Goal: Task Accomplishment & Management: Manage account settings

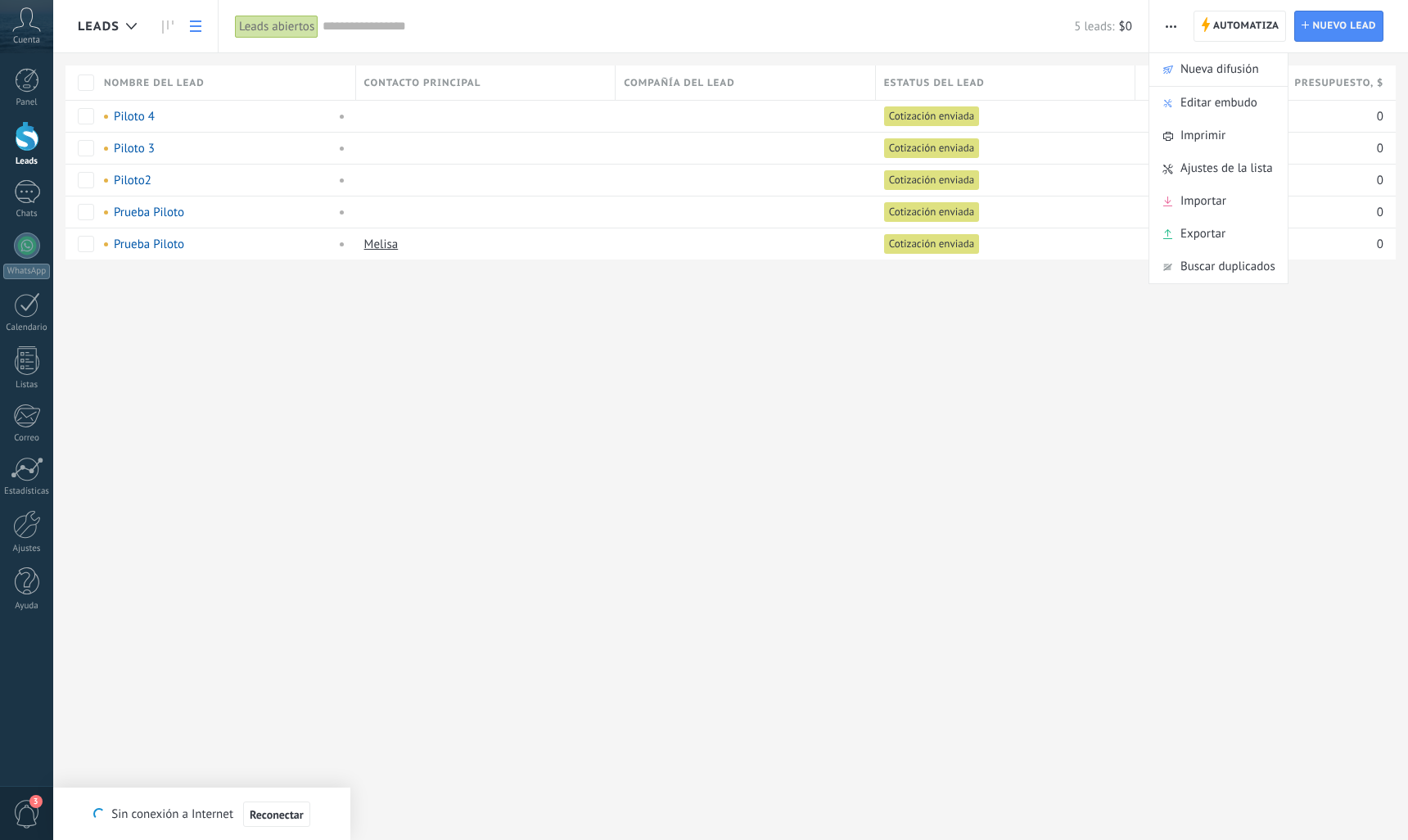
drag, startPoint x: 30, startPoint y: 245, endPoint x: 171, endPoint y: 288, distance: 147.4
click at [30, 245] on div at bounding box center [26, 245] width 26 height 26
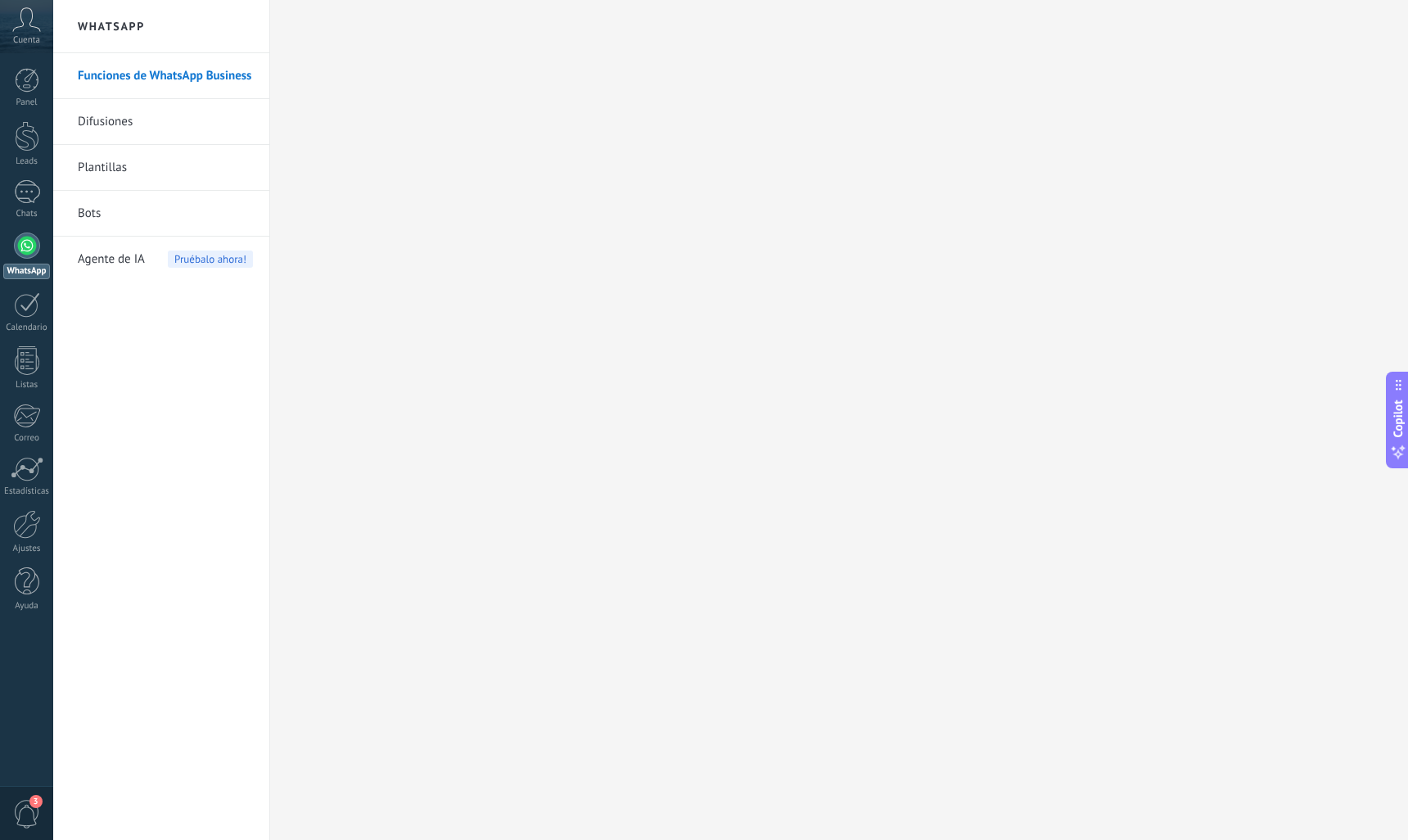
click at [102, 173] on link "Plantillas" at bounding box center [165, 167] width 175 height 45
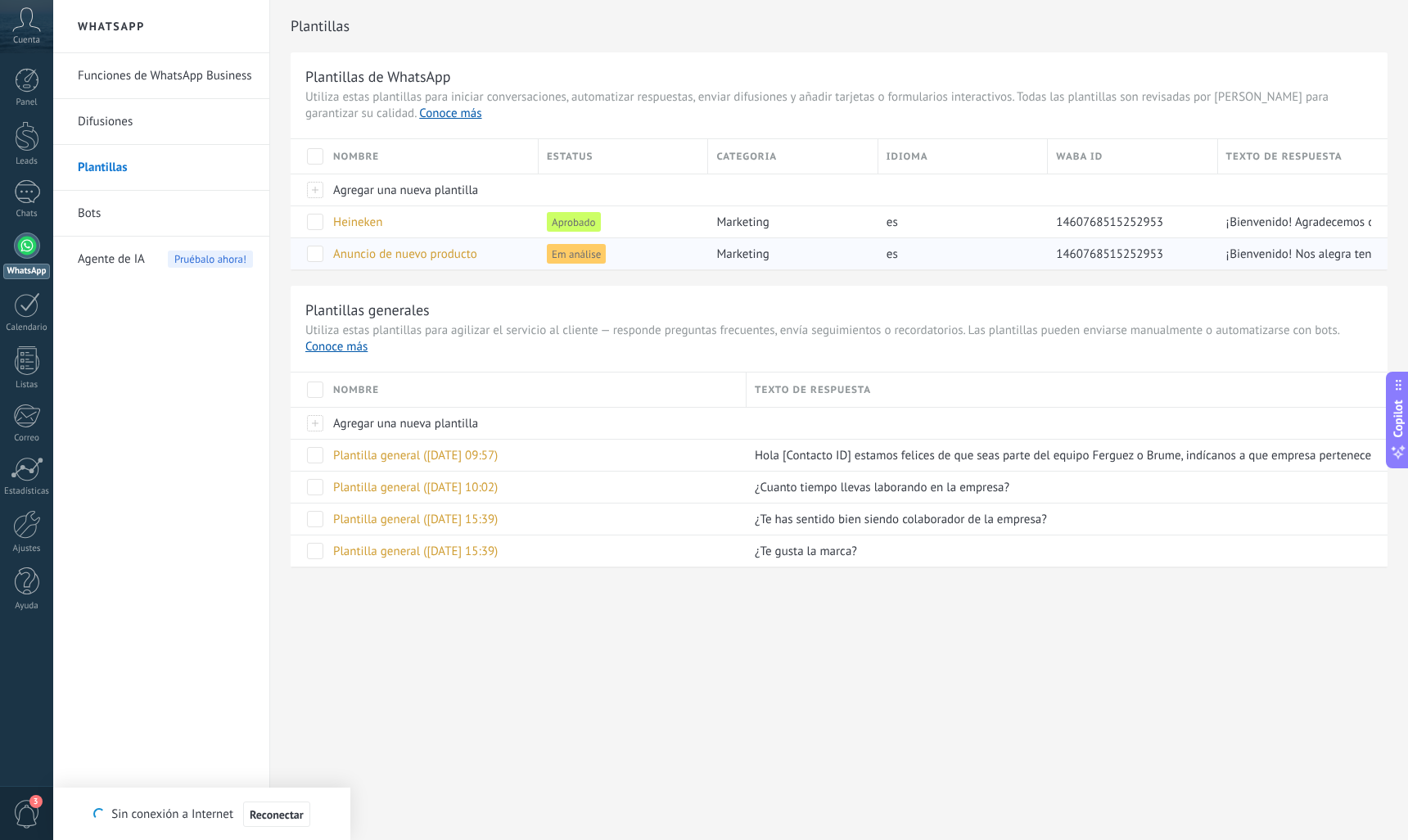
click at [427, 255] on span "Anuncio de nuevo producto" at bounding box center [404, 255] width 144 height 15
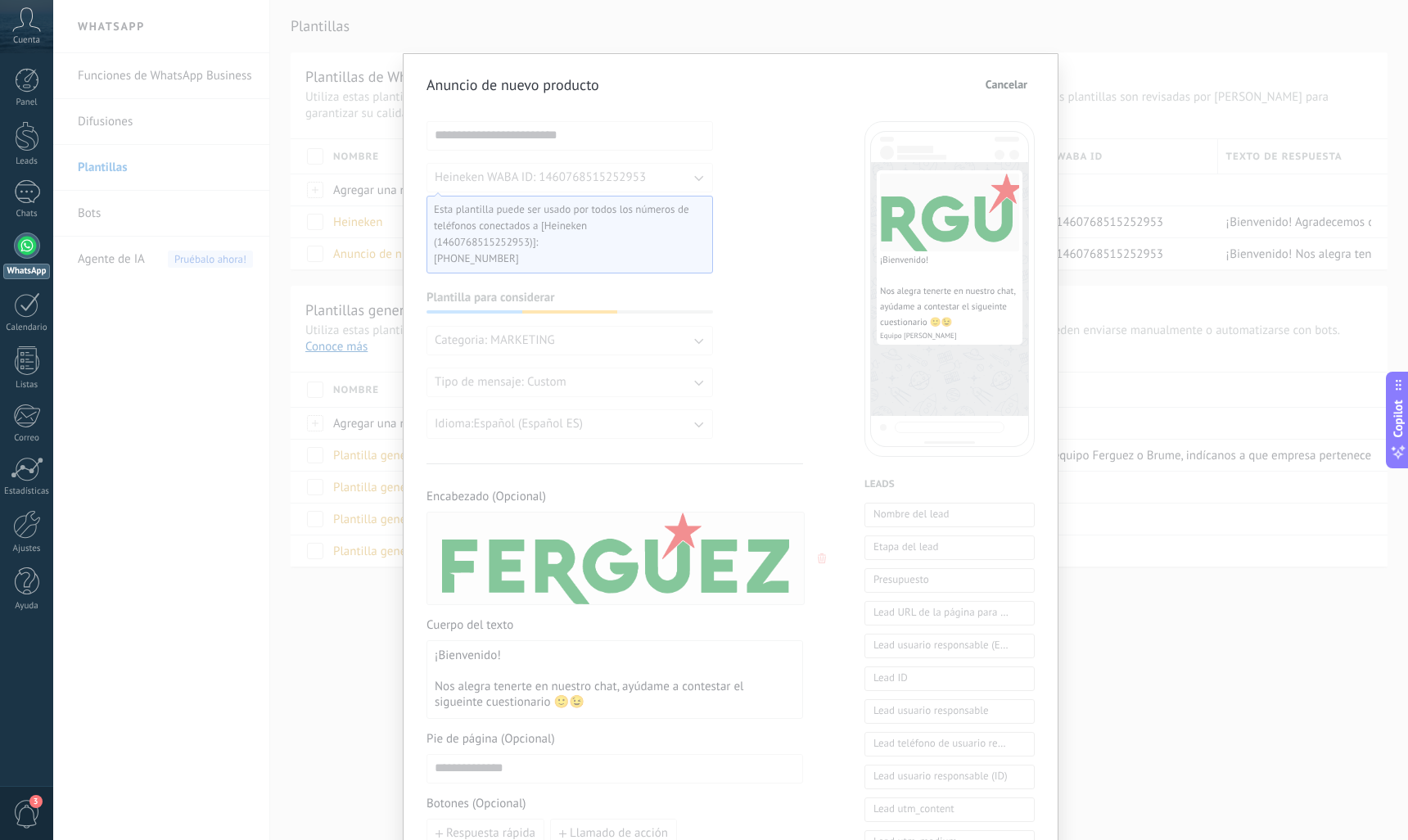
click at [1000, 80] on span "Cancelar" at bounding box center [1006, 84] width 42 height 12
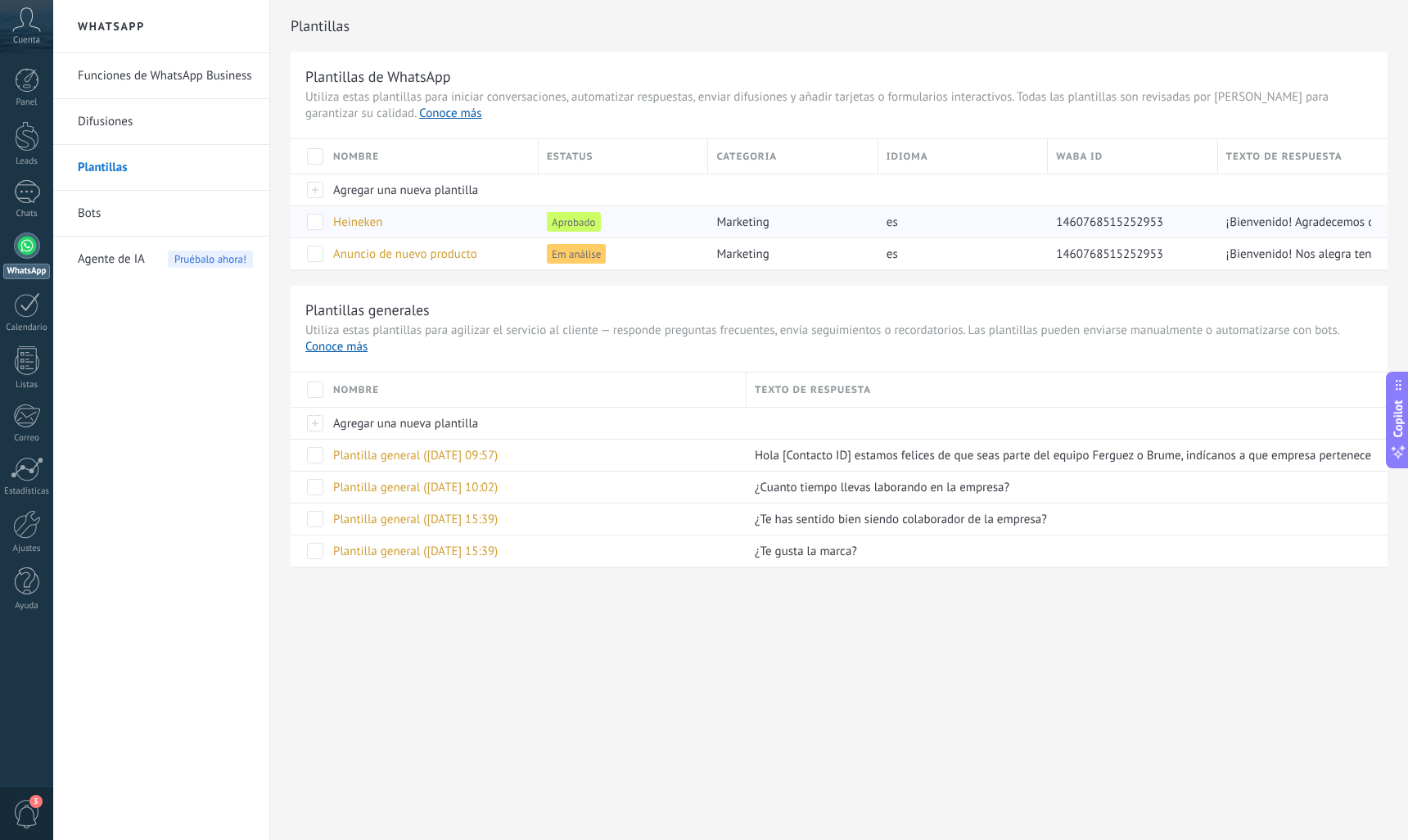
click at [360, 221] on span "Heineken" at bounding box center [357, 223] width 49 height 15
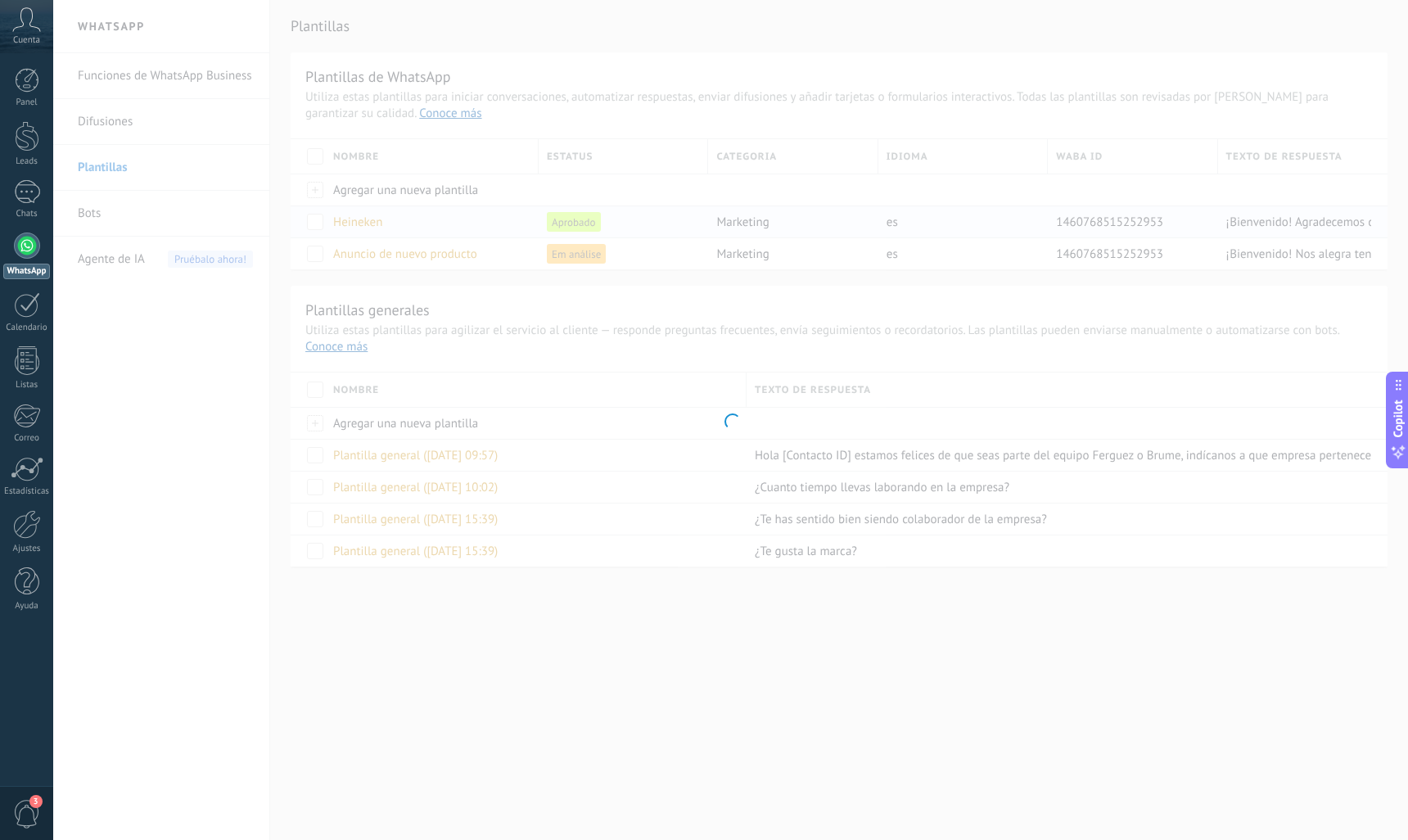
click at [360, 221] on div at bounding box center [731, 420] width 1355 height 840
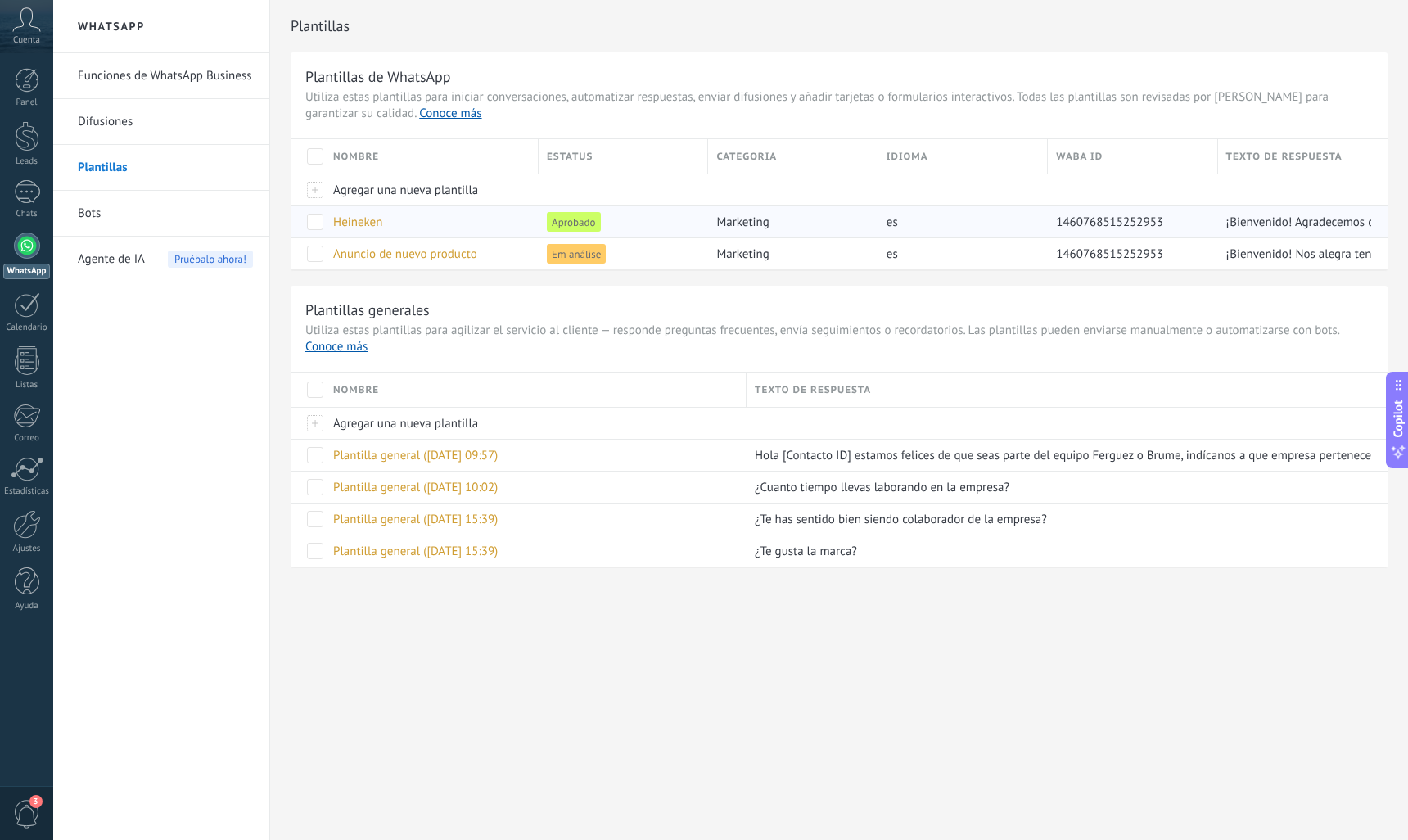
click at [370, 222] on span "Heineken" at bounding box center [357, 223] width 49 height 15
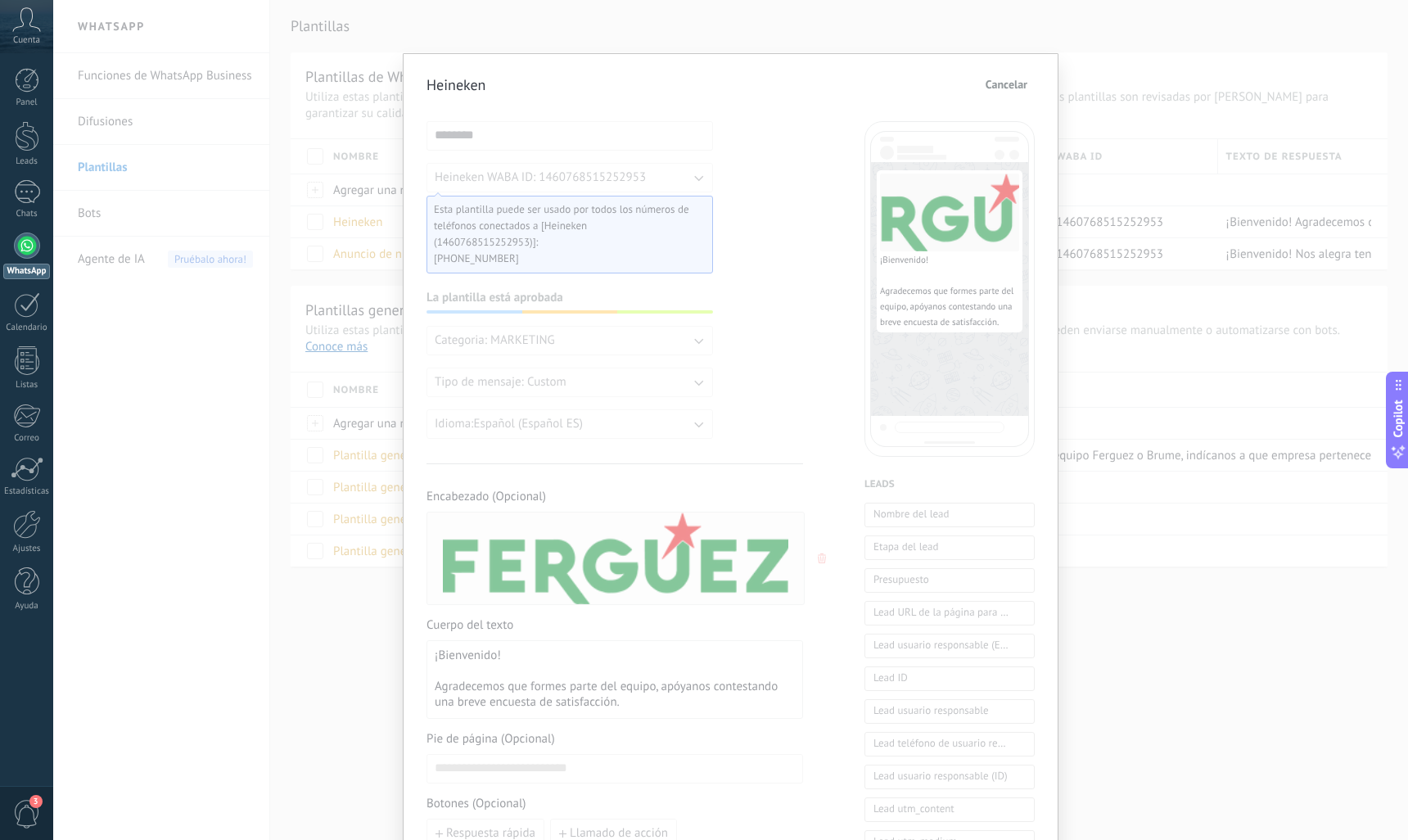
click at [999, 82] on span "Cancelar" at bounding box center [1006, 84] width 42 height 12
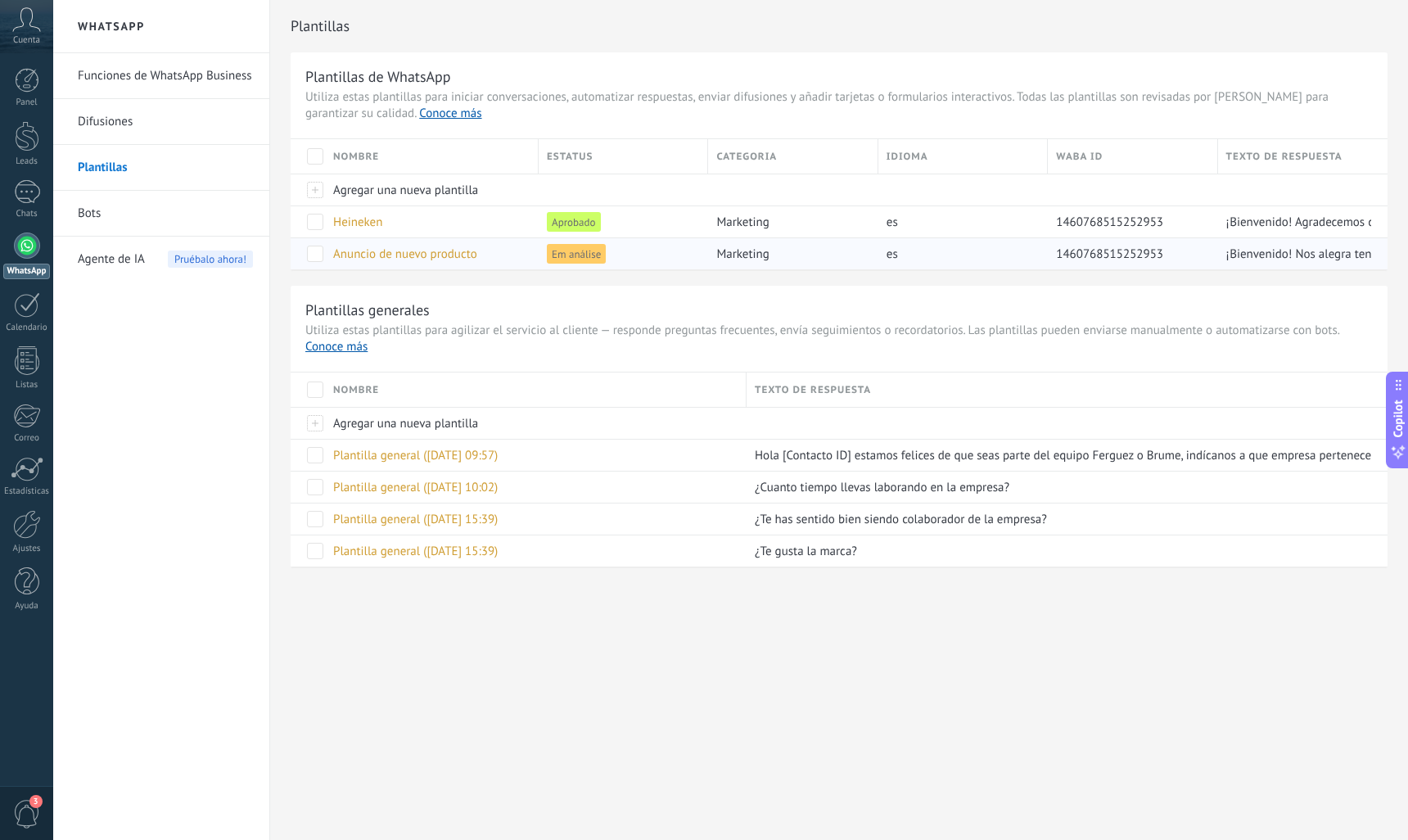
click at [441, 255] on span "Anuncio de nuevo producto" at bounding box center [404, 255] width 144 height 15
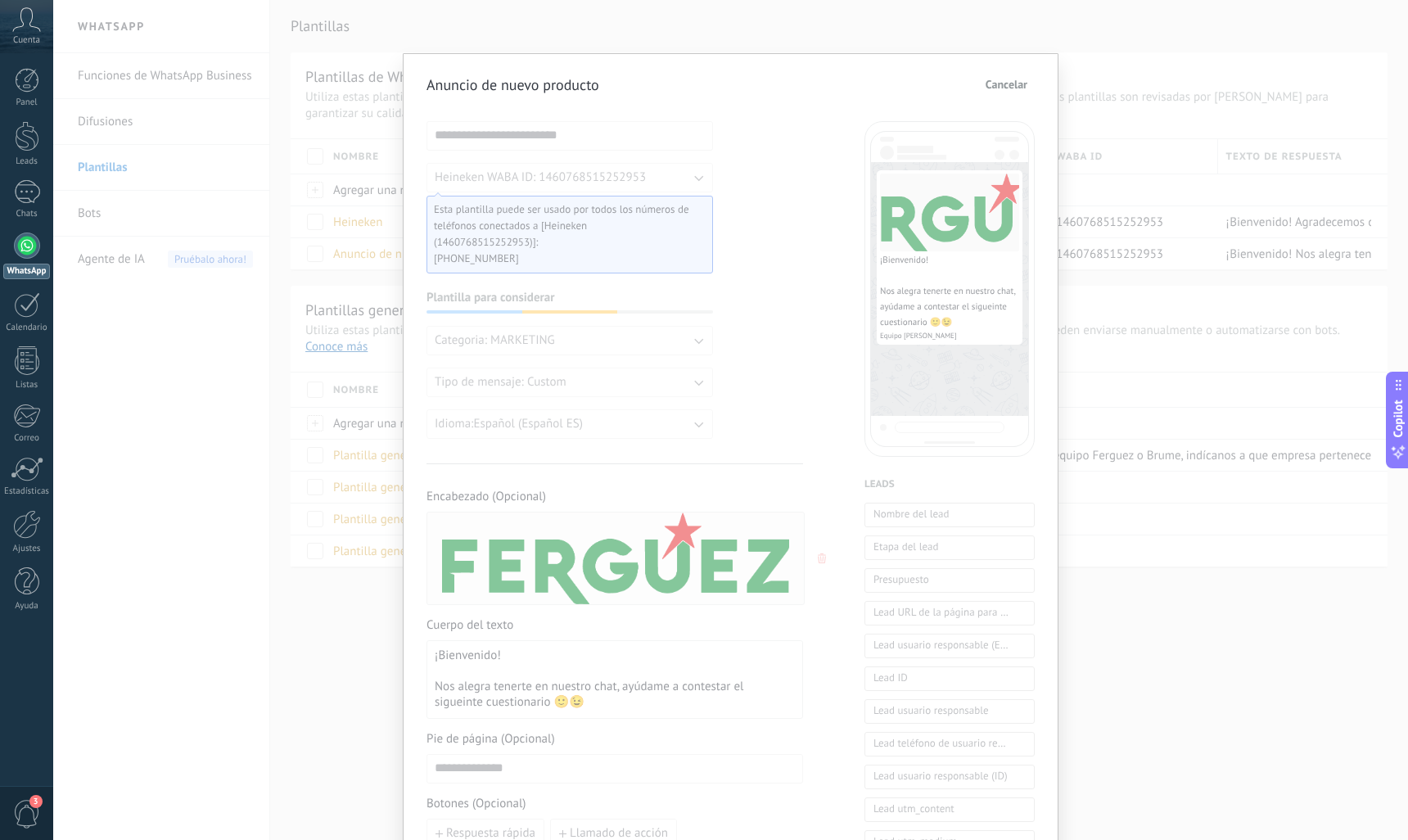
click at [1010, 90] on span "Cancelar" at bounding box center [1006, 84] width 42 height 12
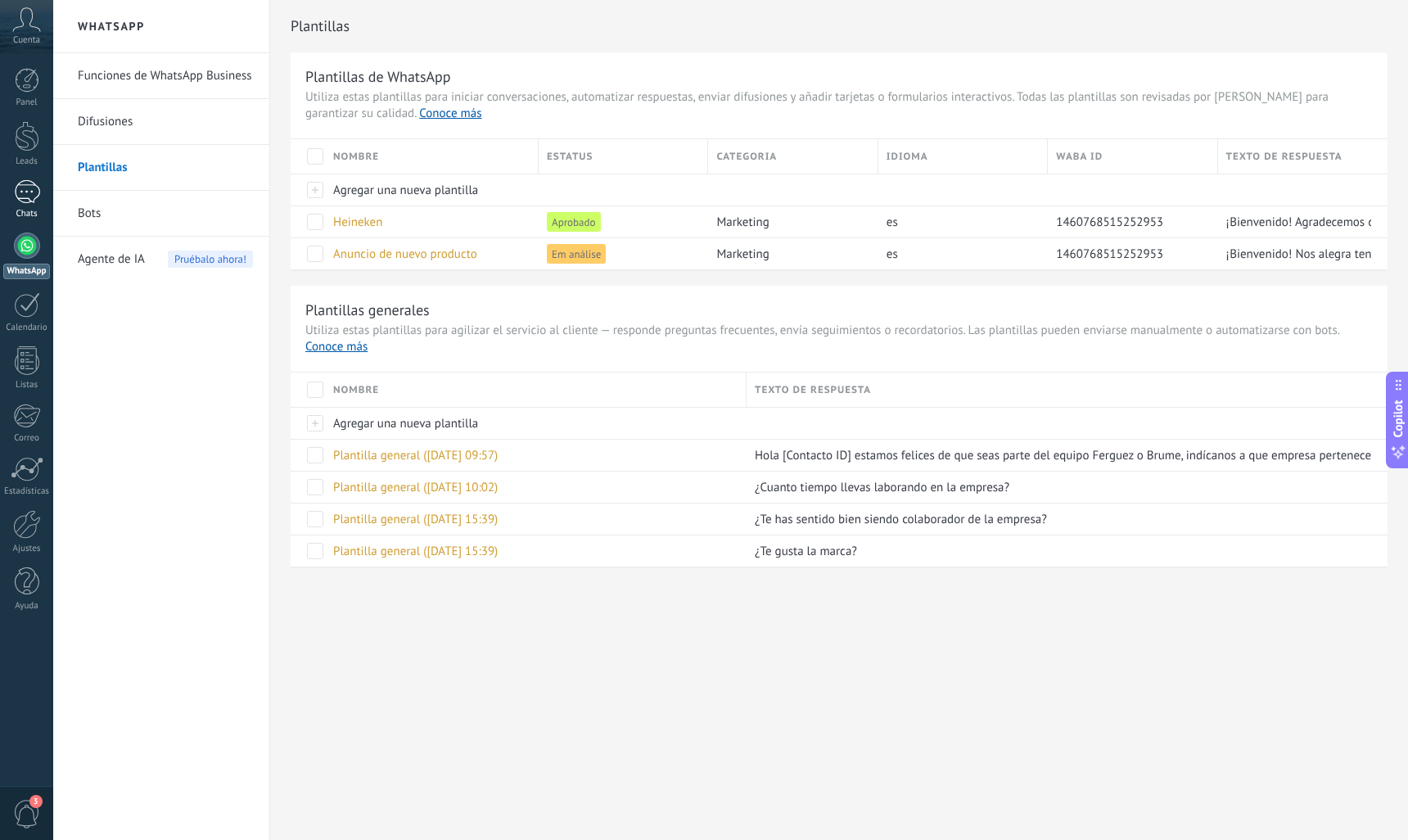
click at [35, 197] on div at bounding box center [26, 192] width 26 height 24
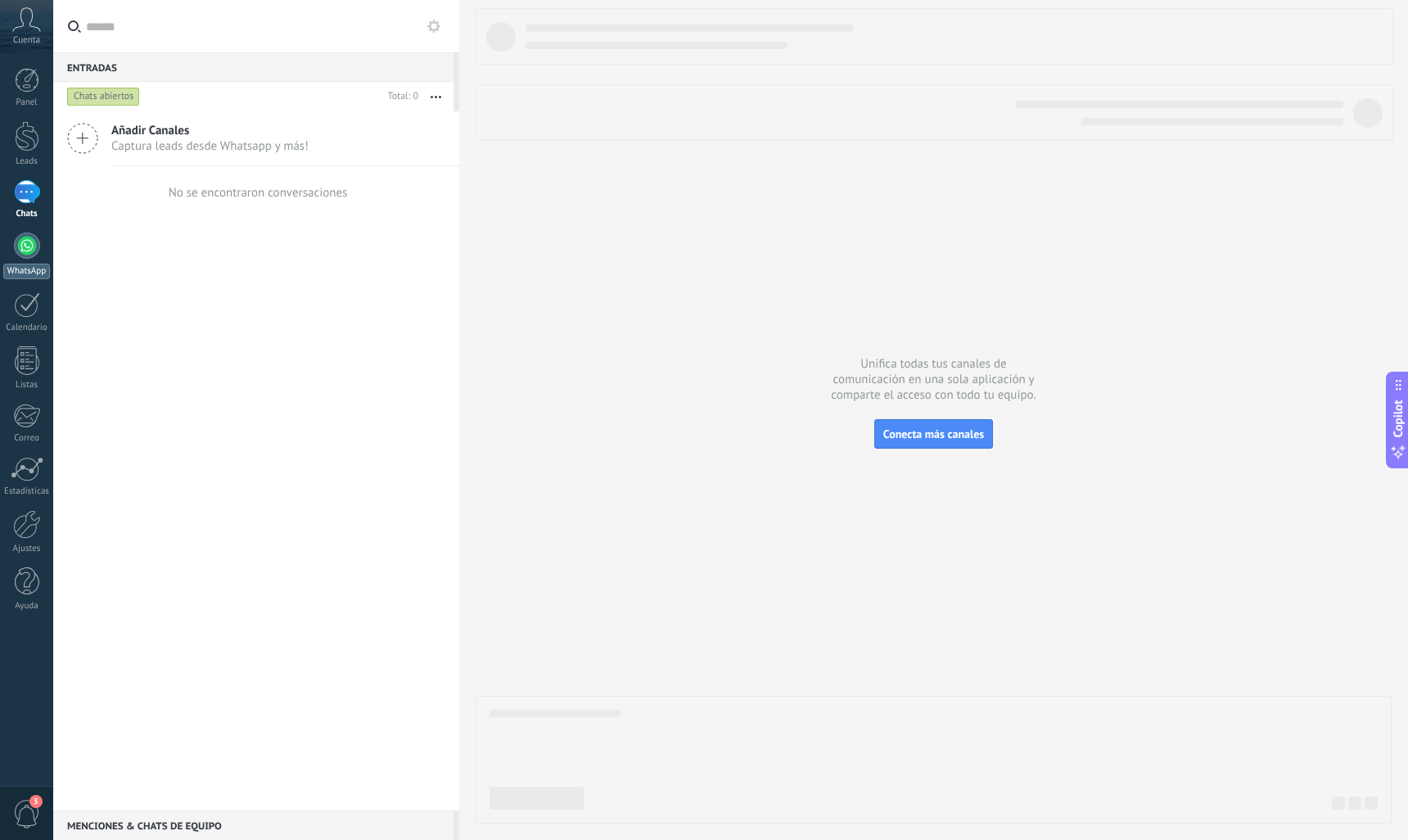
click at [23, 247] on div at bounding box center [26, 245] width 26 height 26
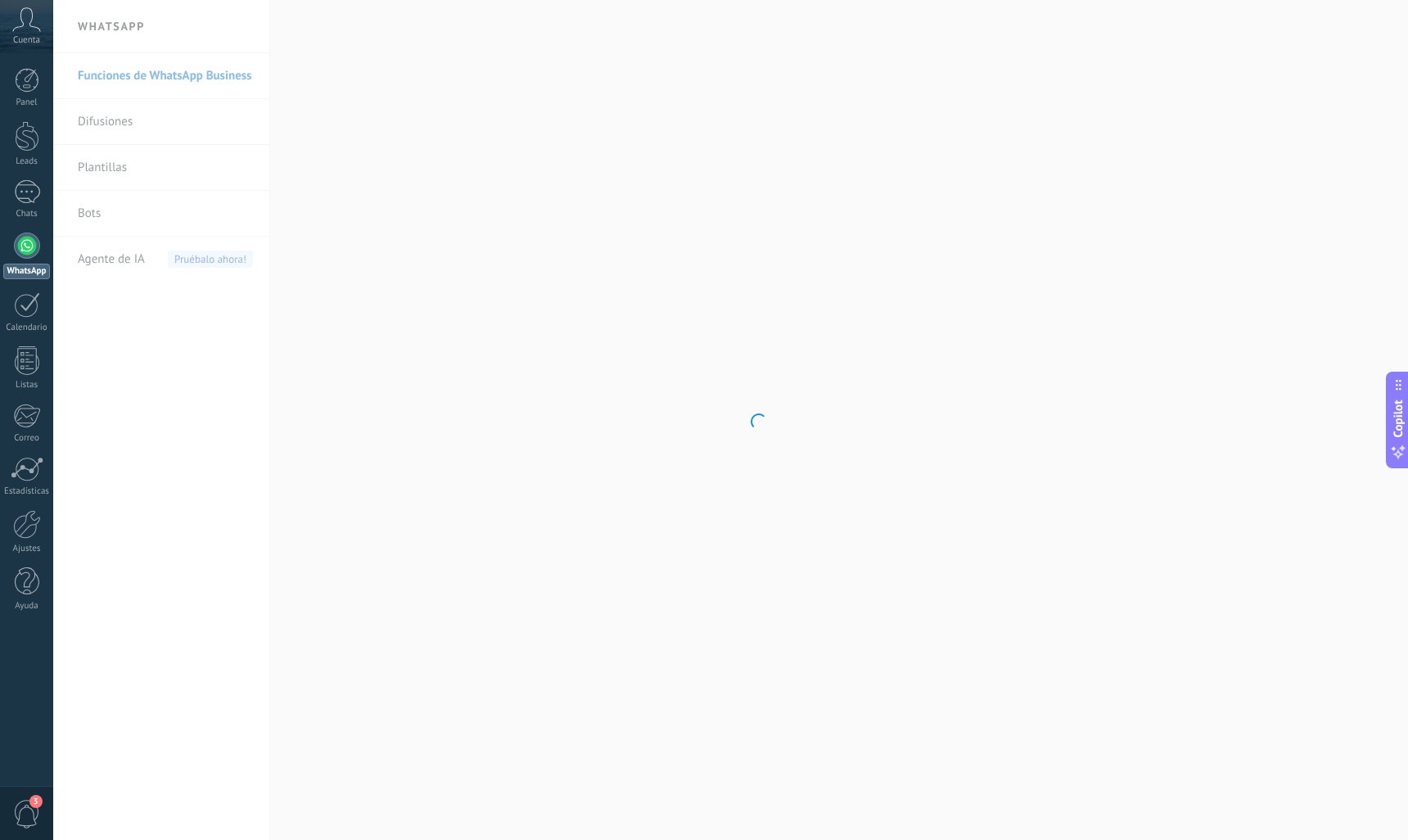
click at [115, 166] on body ".abccls-1,.abccls-2{fill-rule:evenodd}.abccls-2{fill:#fff} .abfcls-1{fill:none}…" at bounding box center [704, 420] width 1408 height 840
click at [82, 221] on link "Bots" at bounding box center [165, 213] width 175 height 45
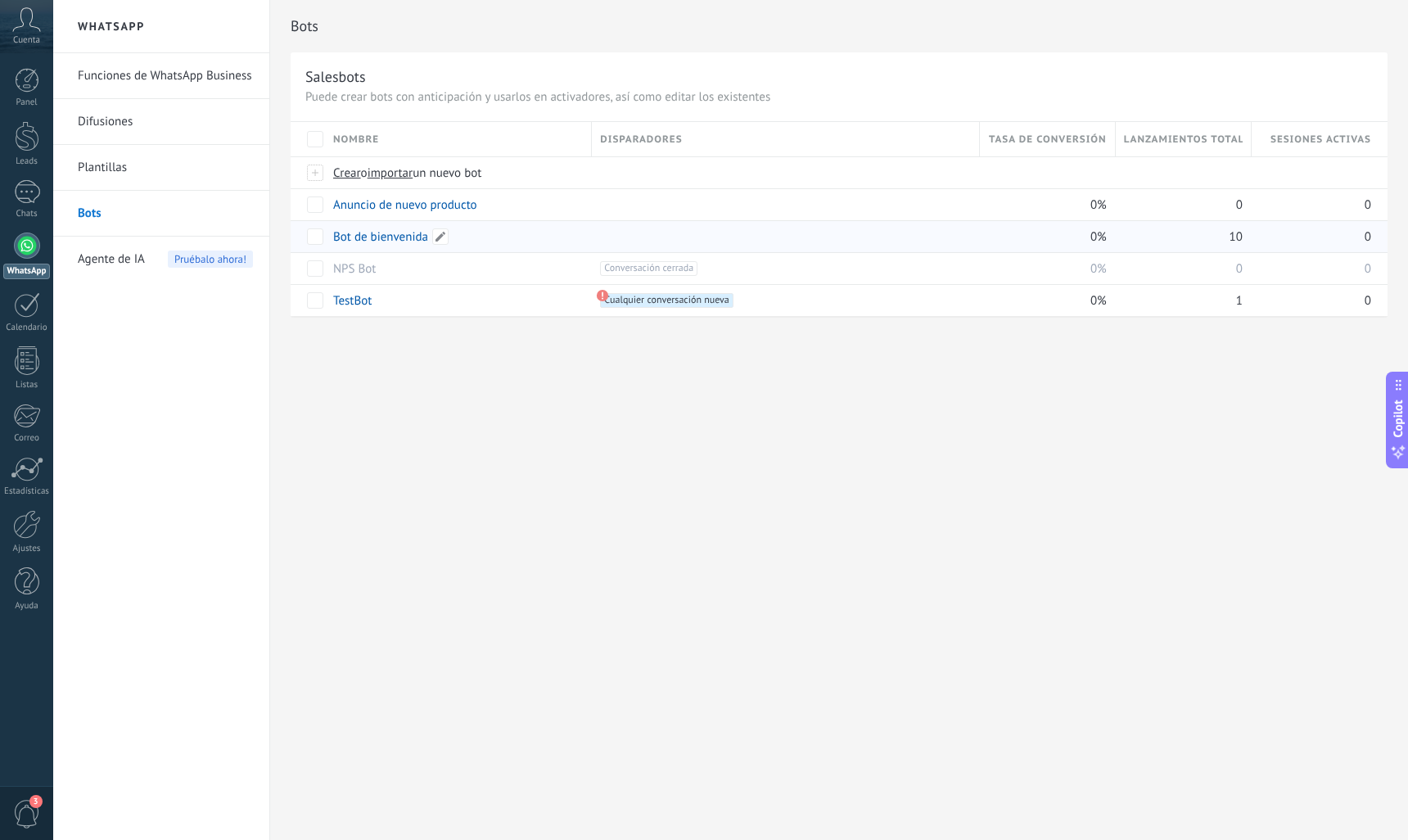
click at [377, 231] on link "Bot de bienvenida" at bounding box center [380, 237] width 95 height 15
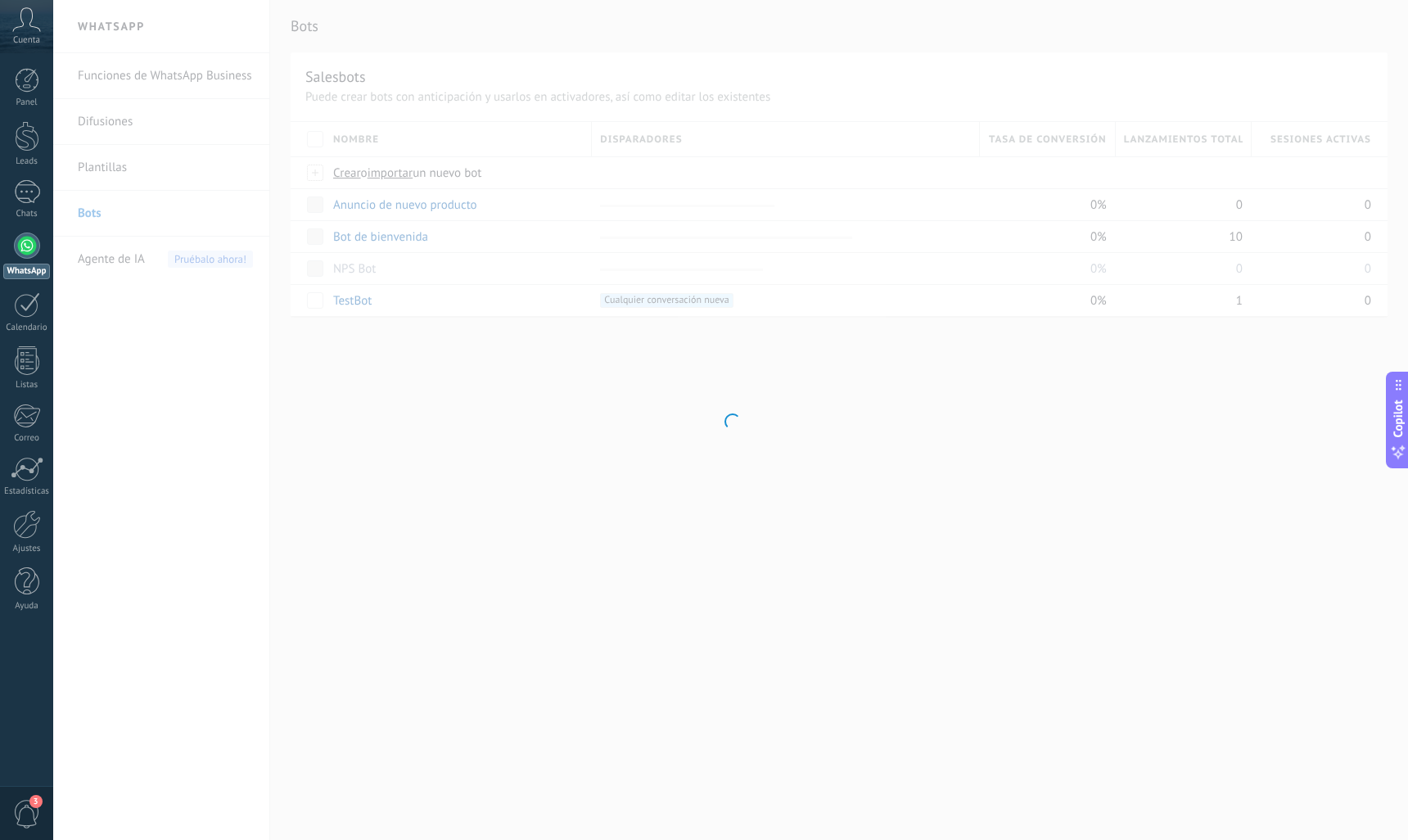
type input "**********"
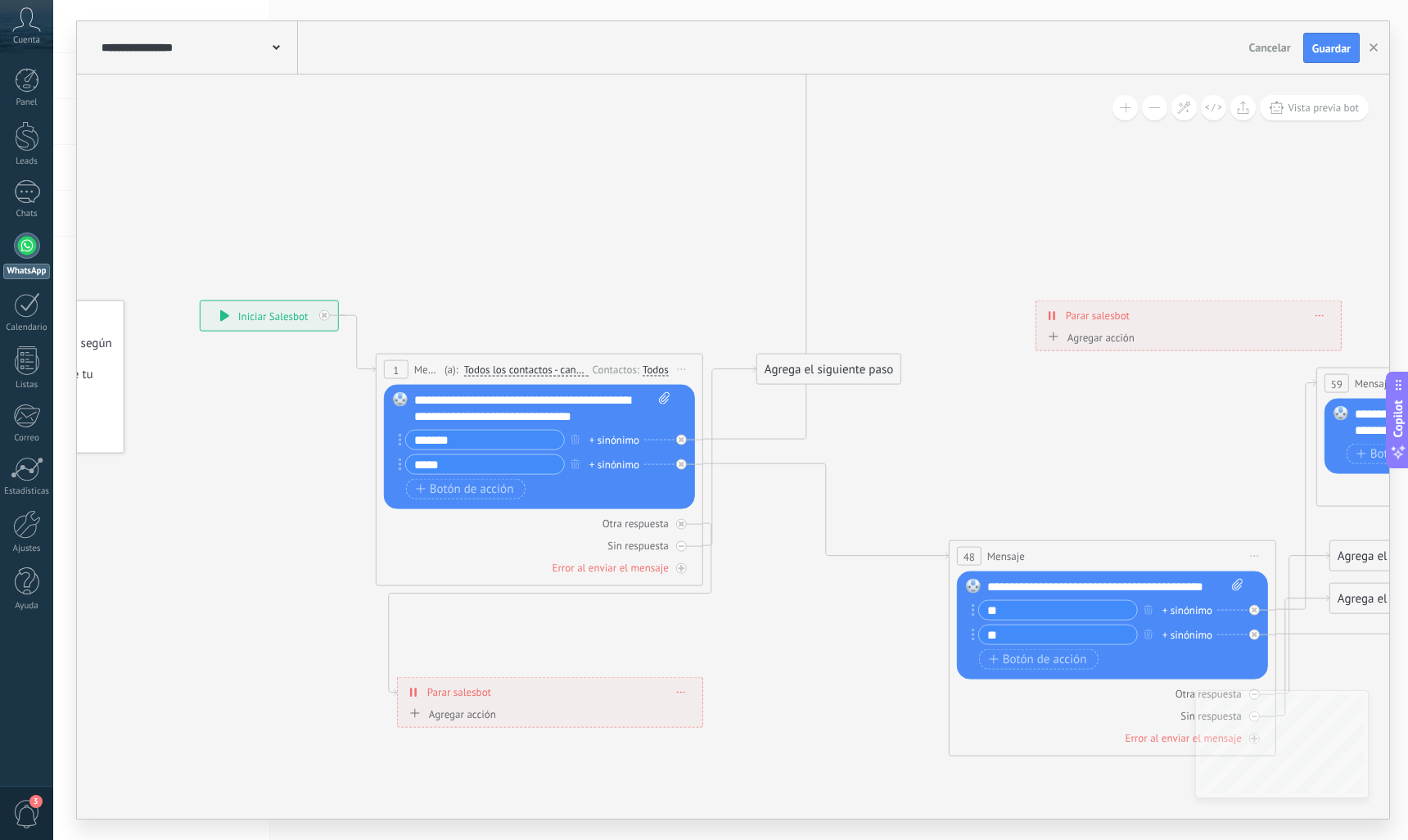
drag, startPoint x: 1015, startPoint y: 541, endPoint x: 758, endPoint y: 585, distance: 260.7
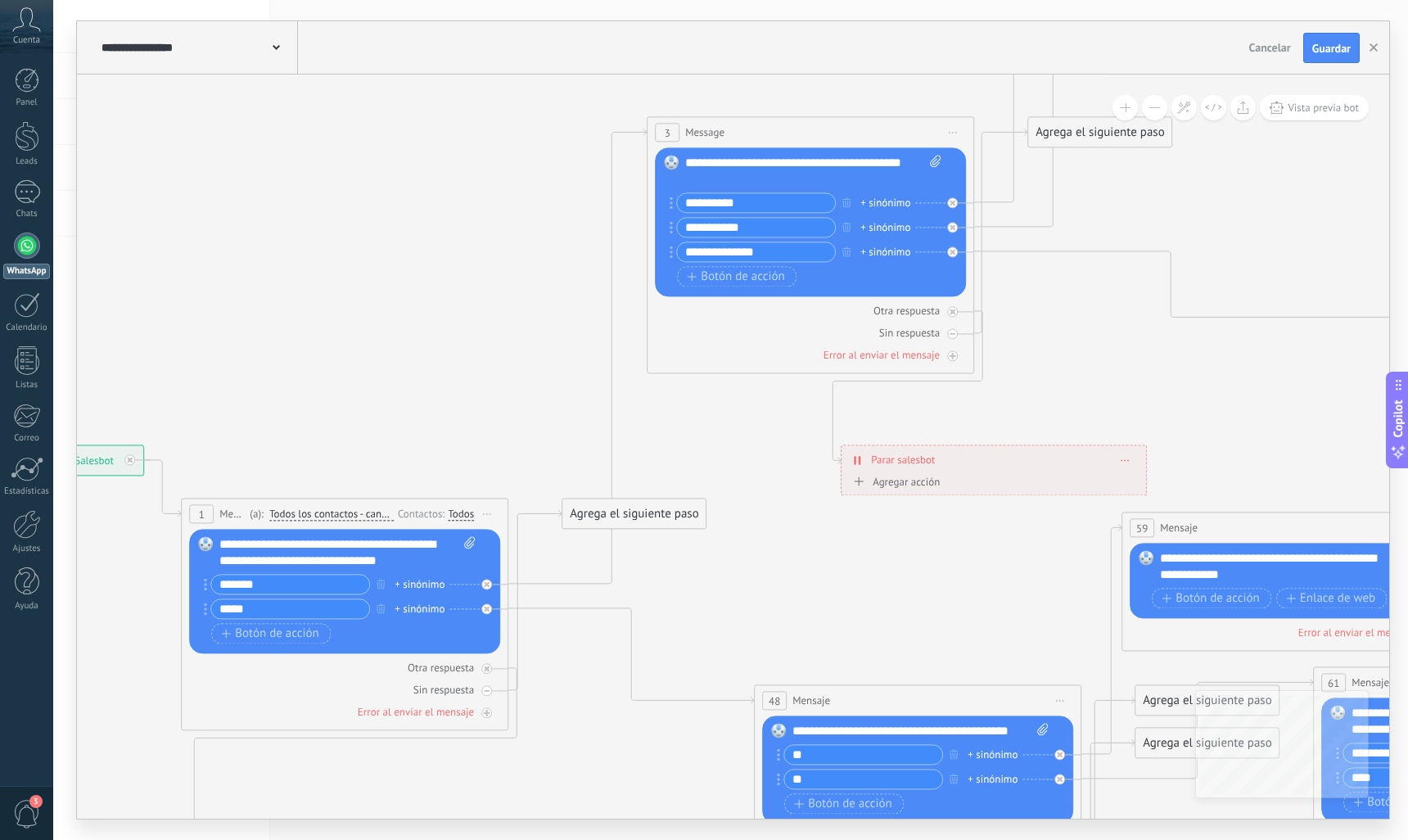
drag, startPoint x: 797, startPoint y: 428, endPoint x: 745, endPoint y: 517, distance: 103.1
click at [745, 517] on icon at bounding box center [1287, 359] width 3384 height 2343
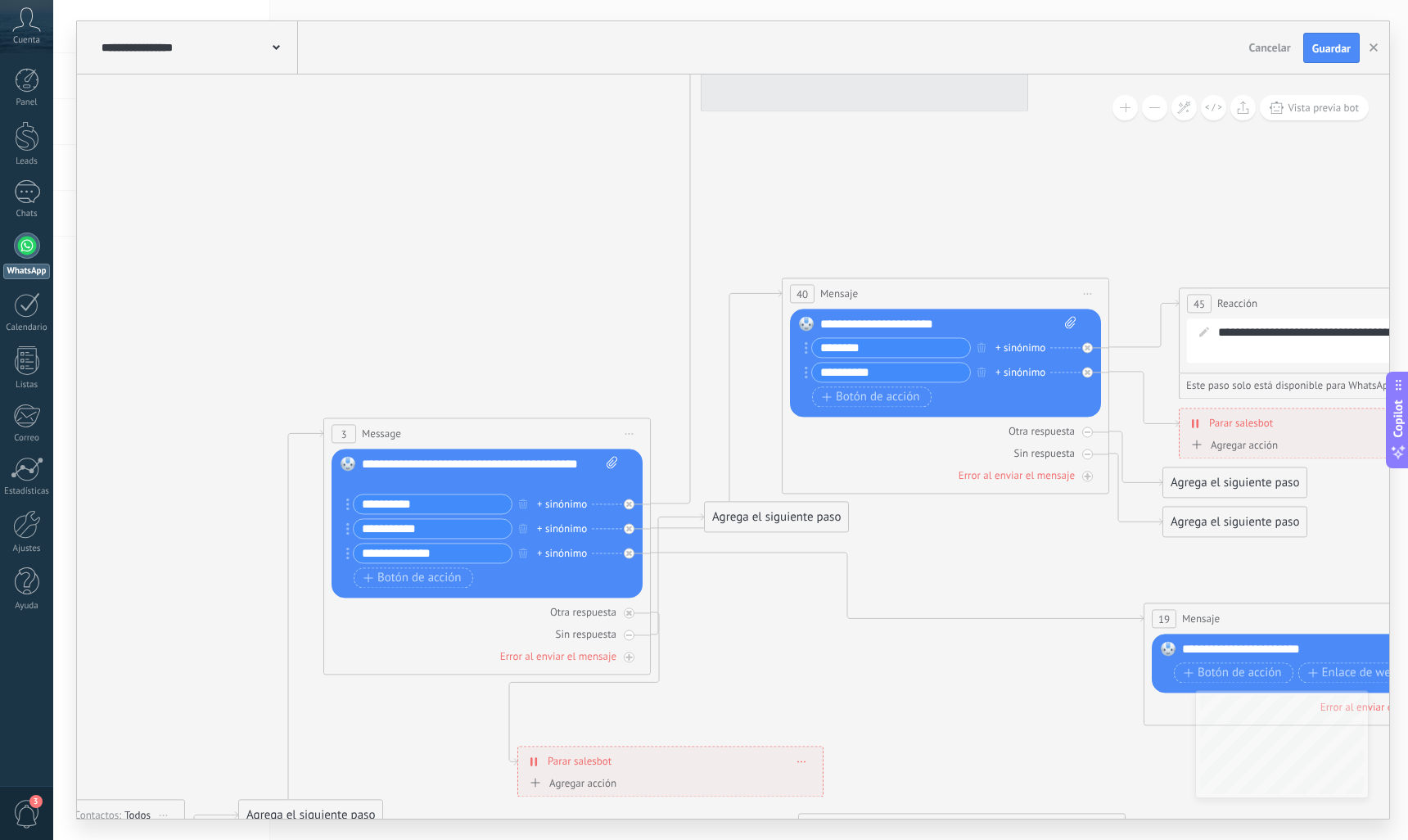
drag, startPoint x: 1062, startPoint y: 365, endPoint x: 678, endPoint y: 555, distance: 428.4
click at [668, 612] on icon at bounding box center [964, 660] width 3384 height 2343
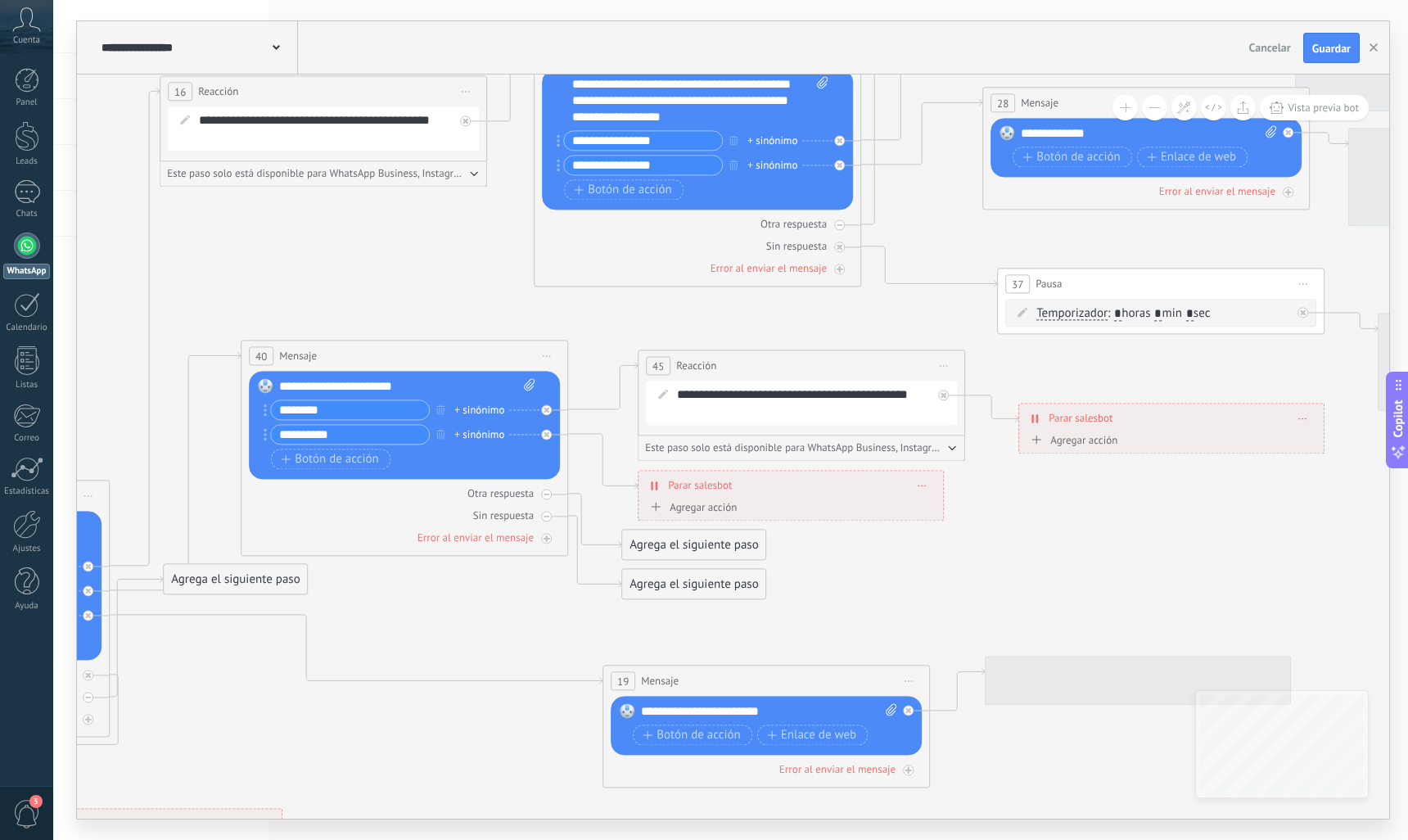
drag, startPoint x: 998, startPoint y: 552, endPoint x: 541, endPoint y: 631, distance: 463.8
click at [541, 631] on icon at bounding box center [423, 722] width 3384 height 2343
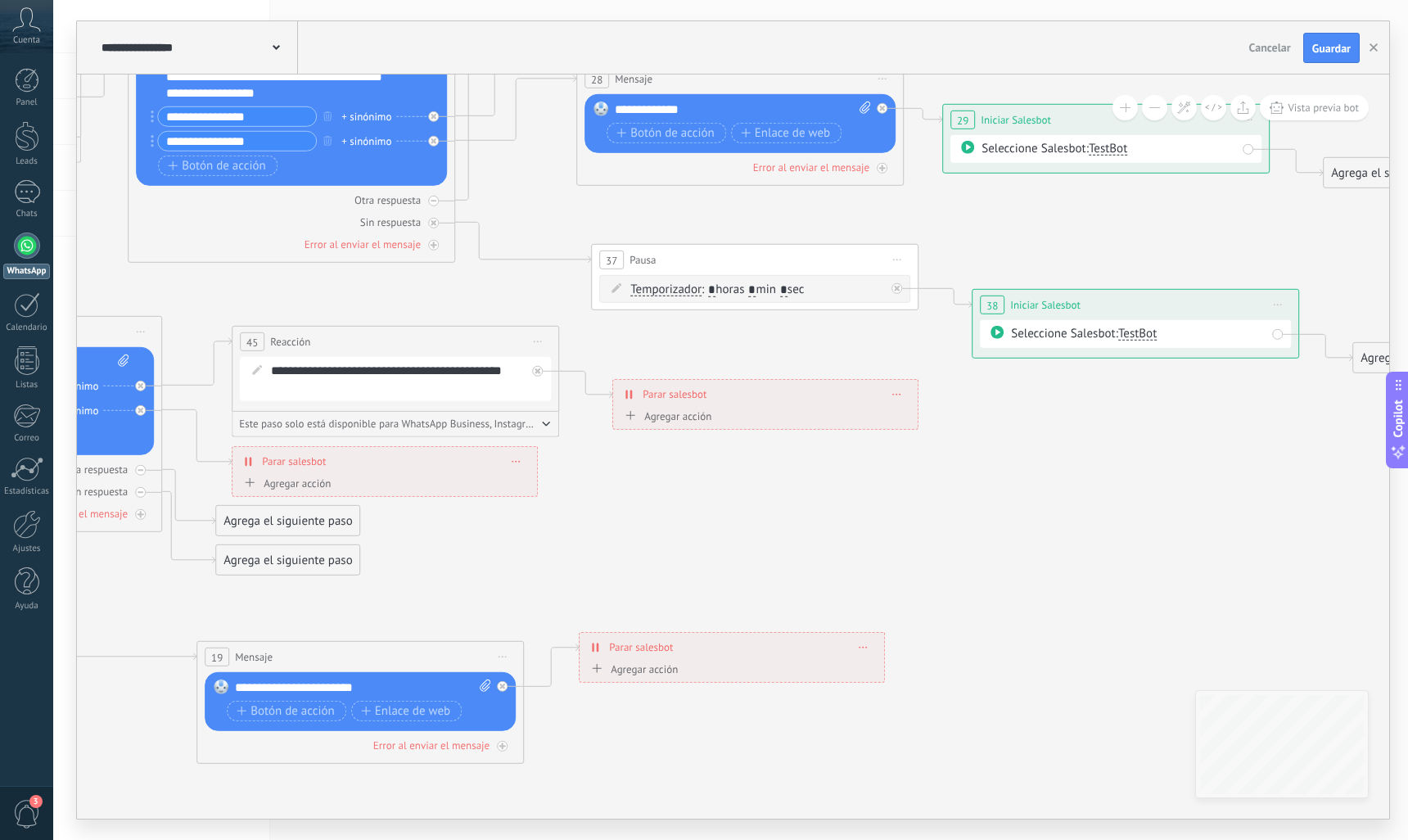
drag, startPoint x: 819, startPoint y: 579, endPoint x: 704, endPoint y: 638, distance: 129.3
click at [711, 587] on icon at bounding box center [88, 698] width 3526 height 2343
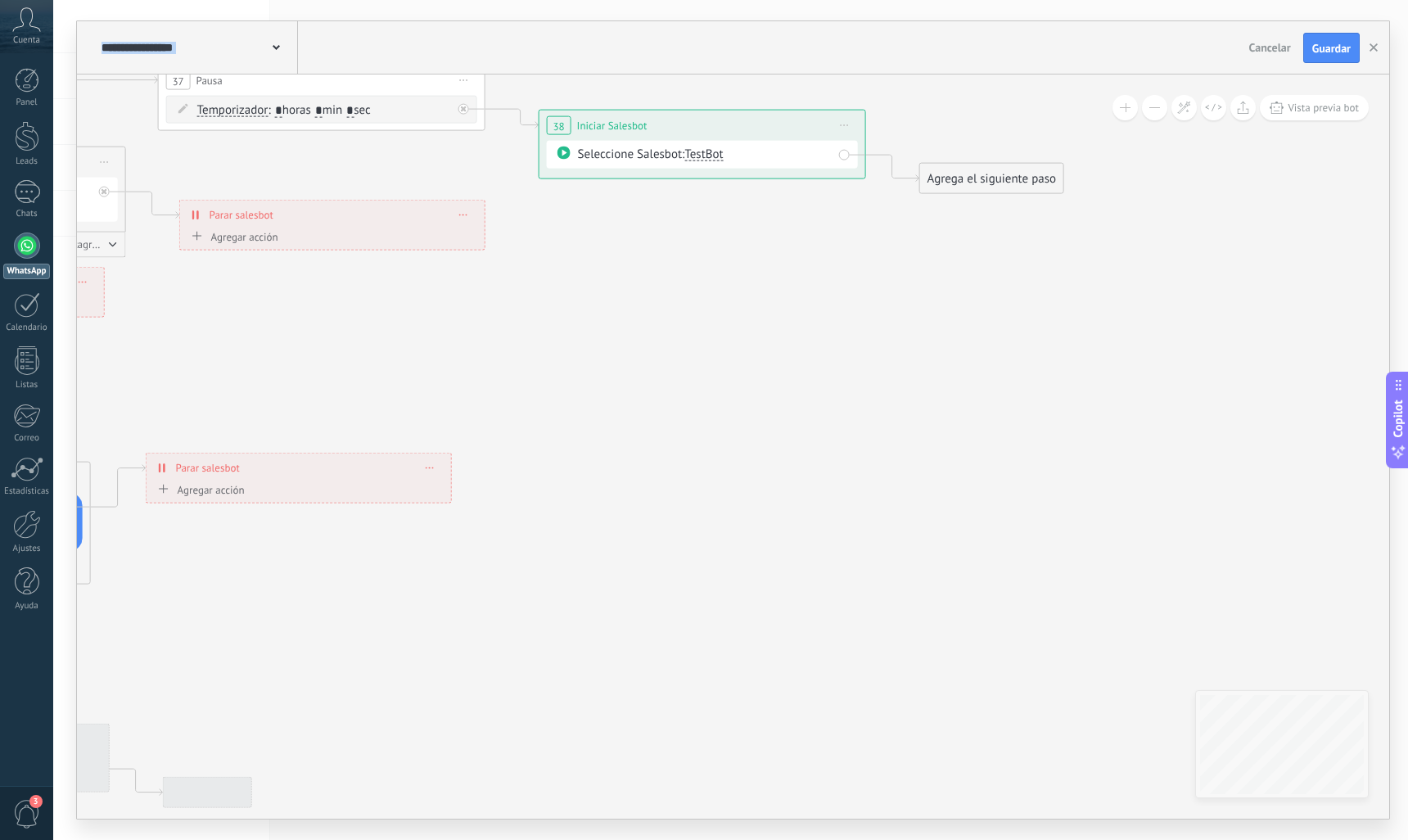
drag, startPoint x: 704, startPoint y: 638, endPoint x: 512, endPoint y: 585, distance: 199.2
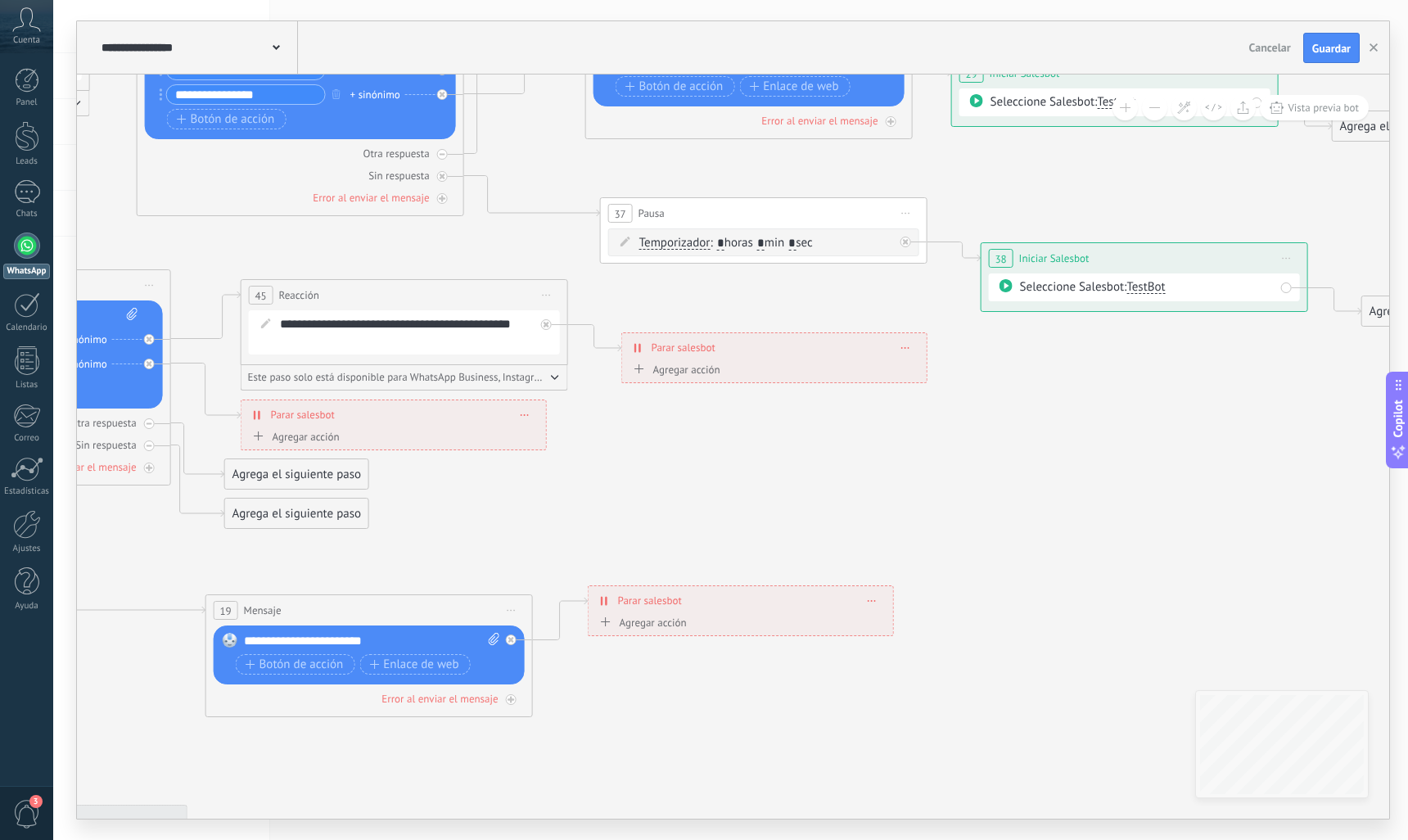
drag, startPoint x: 1056, startPoint y: 755, endPoint x: 1243, endPoint y: 186, distance: 598.9
click at [1230, 206] on icon at bounding box center [97, 651] width 3526 height 2343
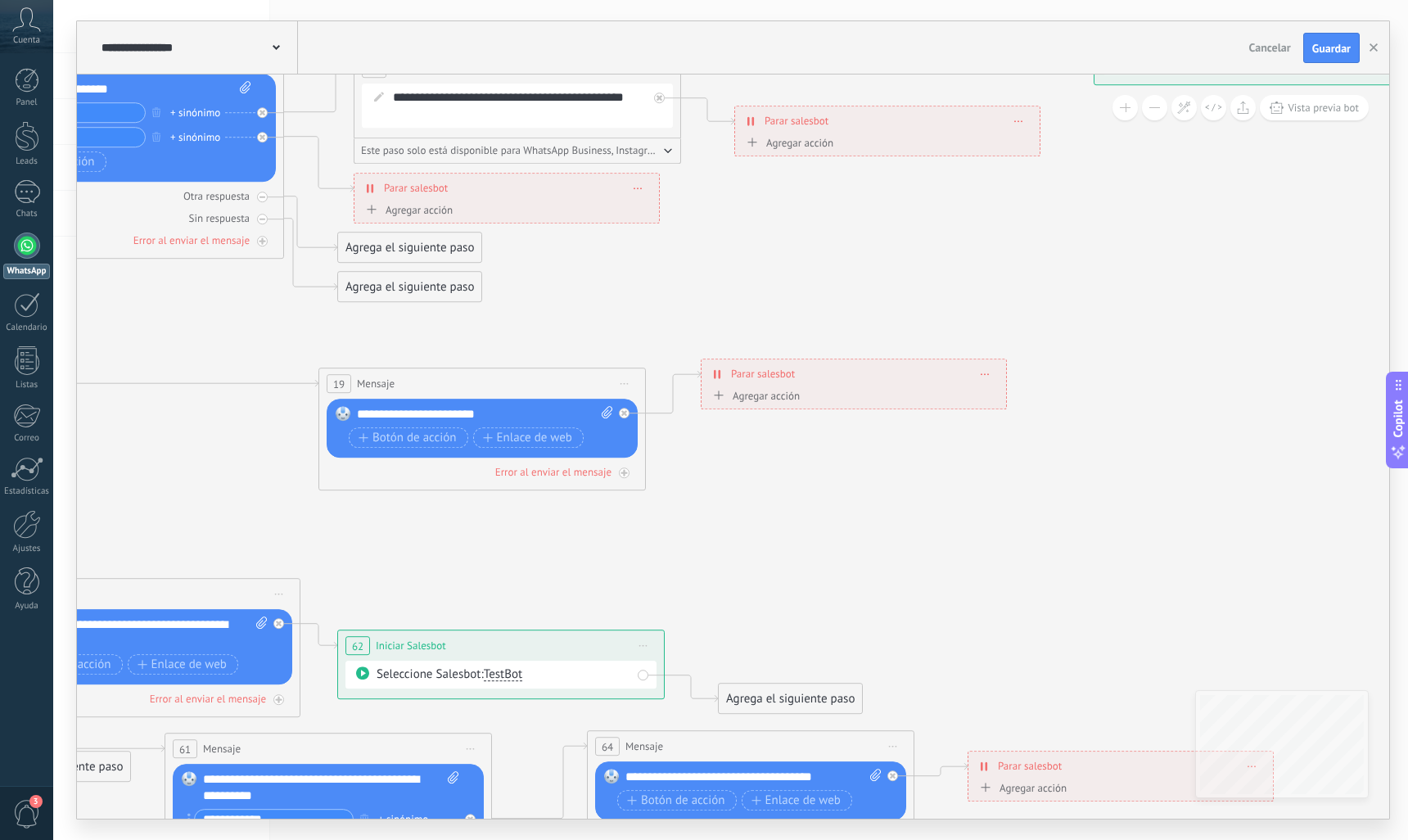
click at [963, 593] on icon at bounding box center [210, 425] width 3526 height 2343
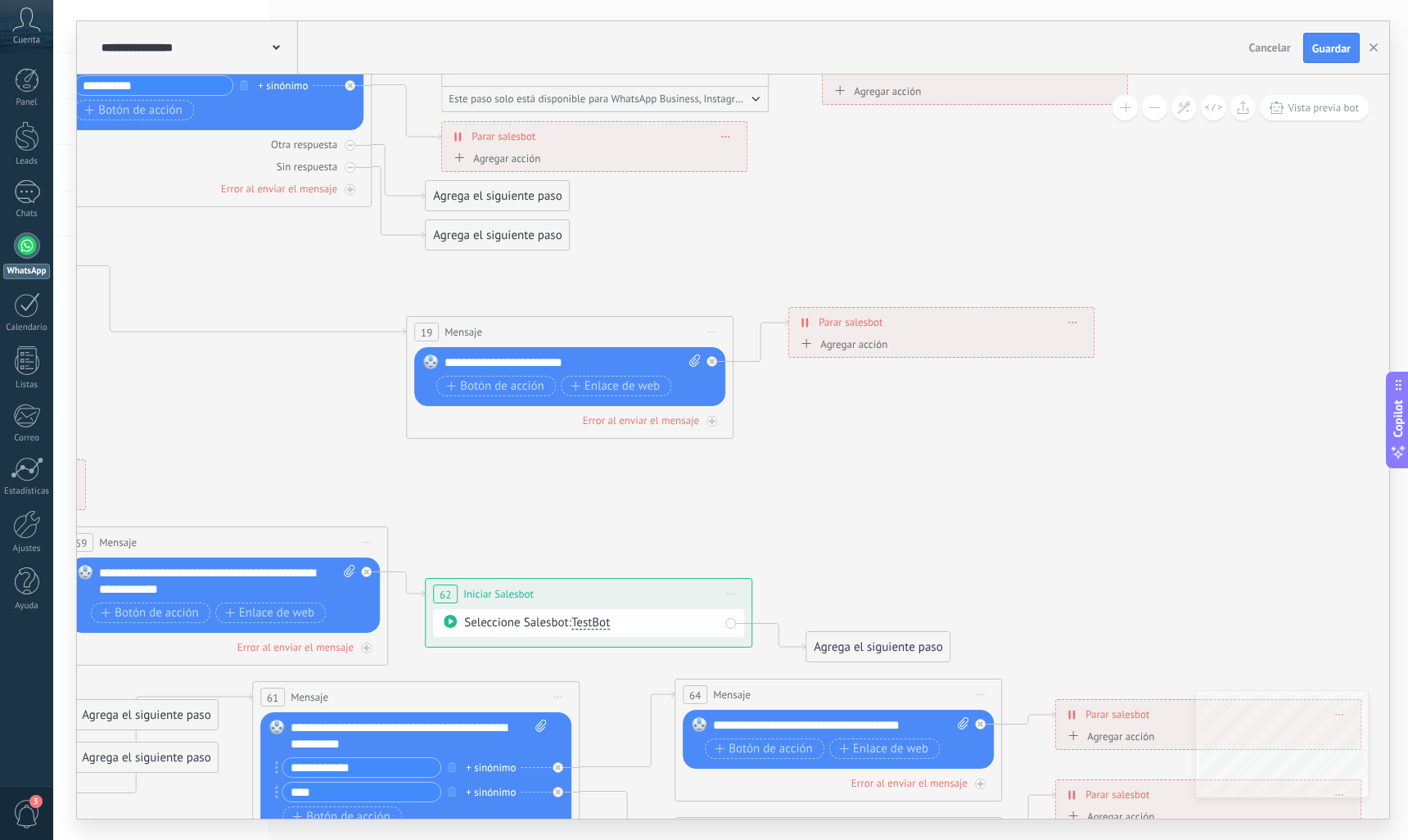
drag, startPoint x: 1021, startPoint y: 563, endPoint x: 1173, endPoint y: 435, distance: 198.7
click at [1162, 471] on icon at bounding box center [297, 373] width 3526 height 2343
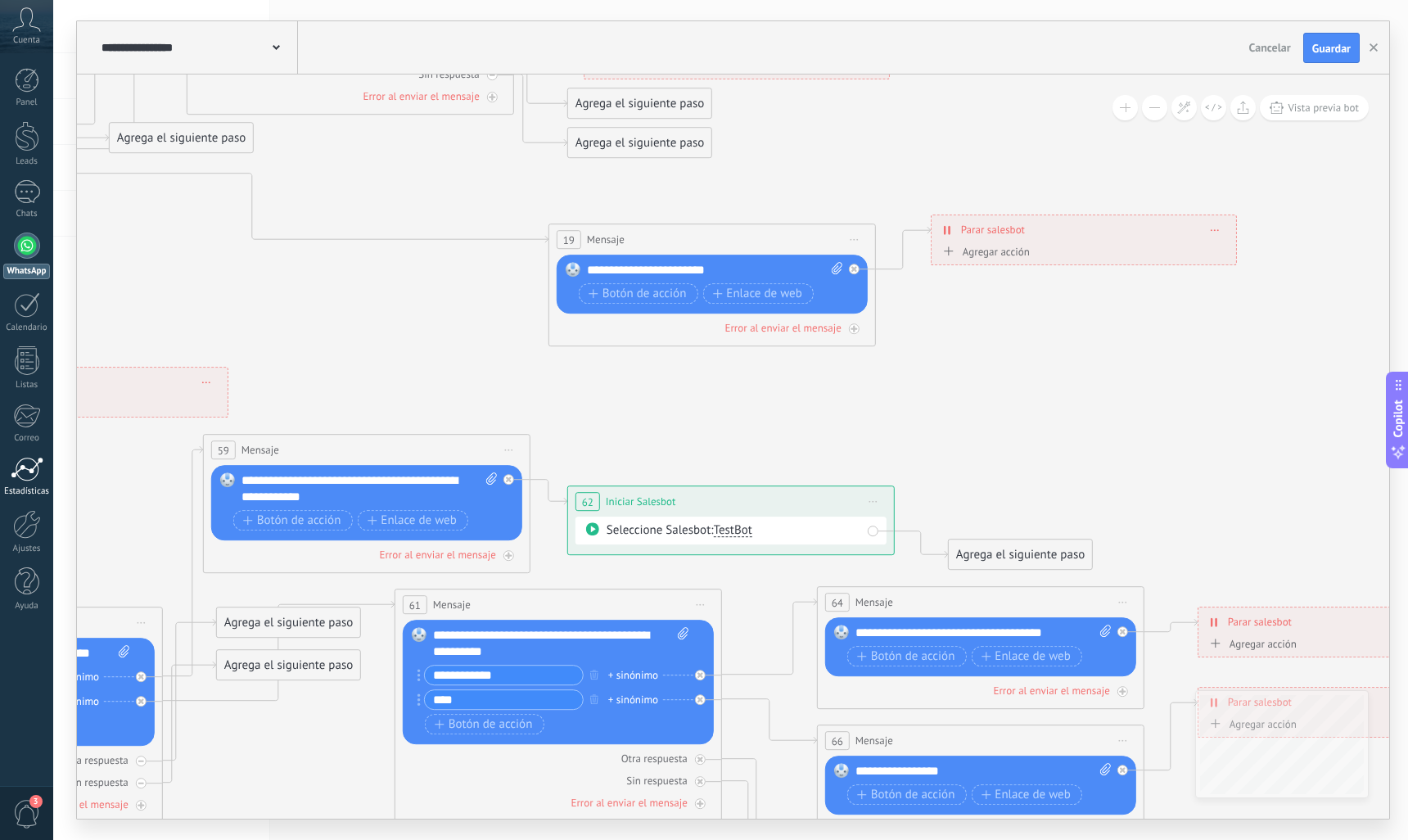
click at [35, 464] on div at bounding box center [27, 468] width 33 height 24
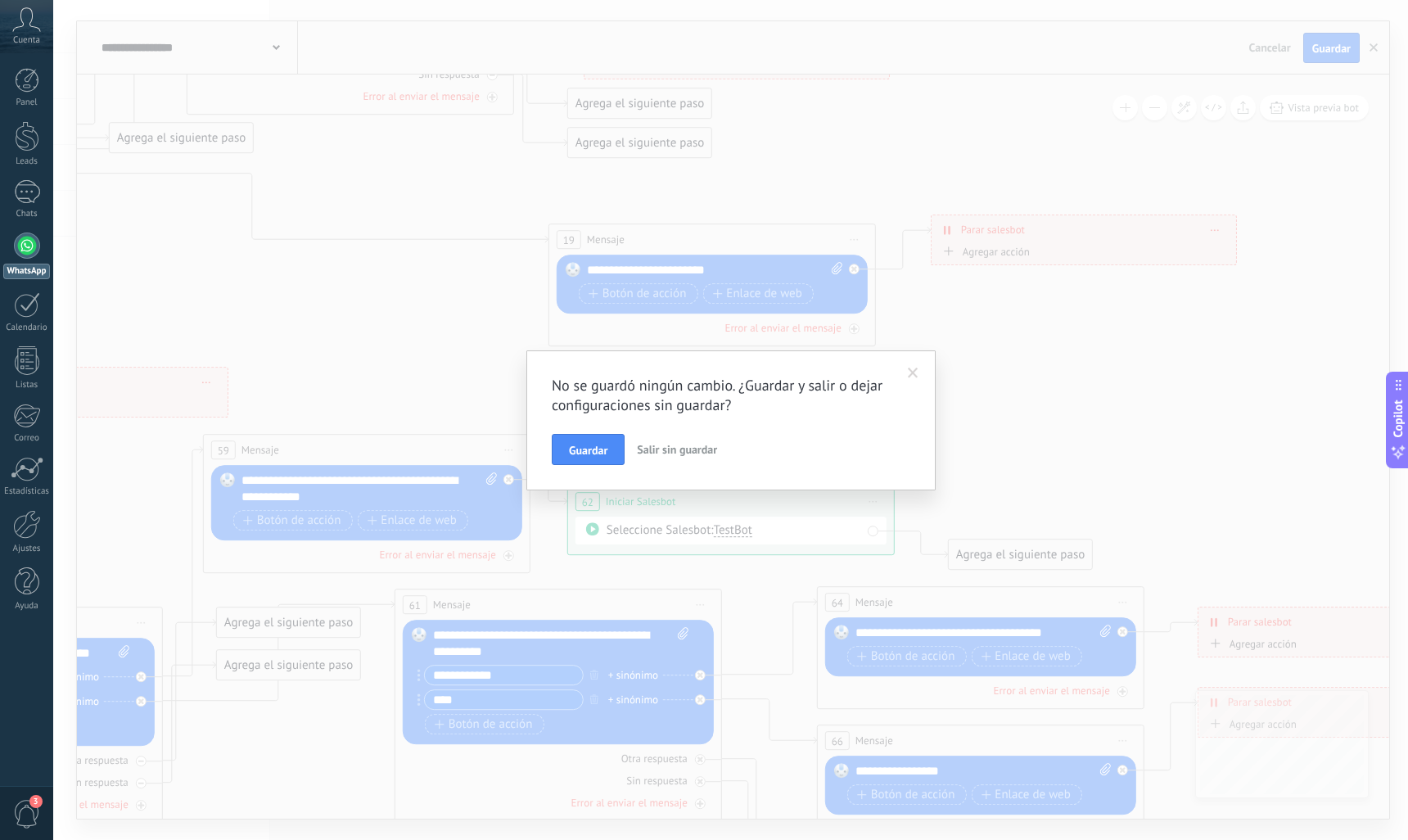
click at [665, 458] on button "Salir sin guardar" at bounding box center [676, 449] width 93 height 31
click at [665, 458] on div "No se guardó ningún cambio. ¿Guardar y salir o dejar configuraciones sin guarda…" at bounding box center [731, 420] width 1355 height 840
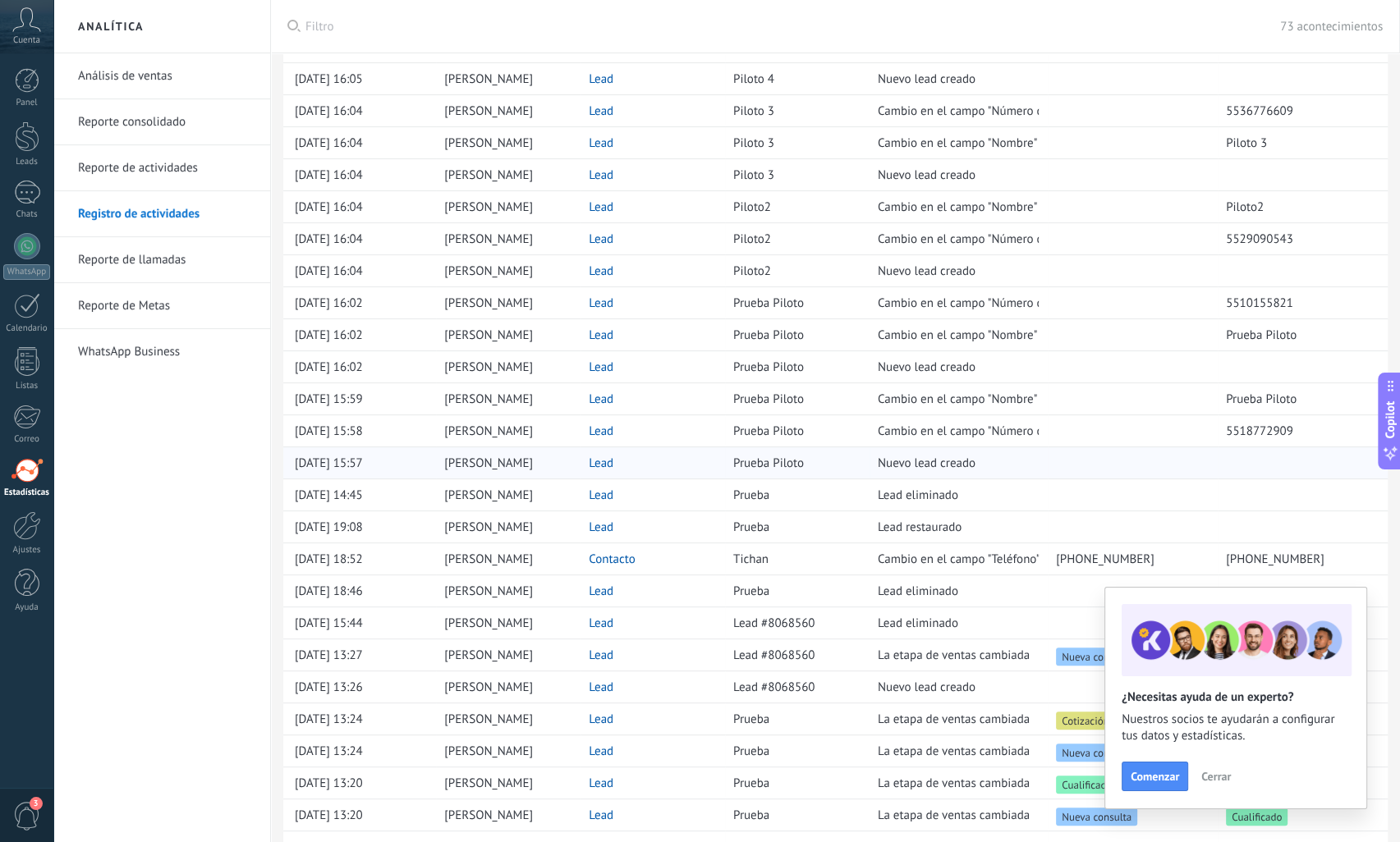
scroll to position [410, 0]
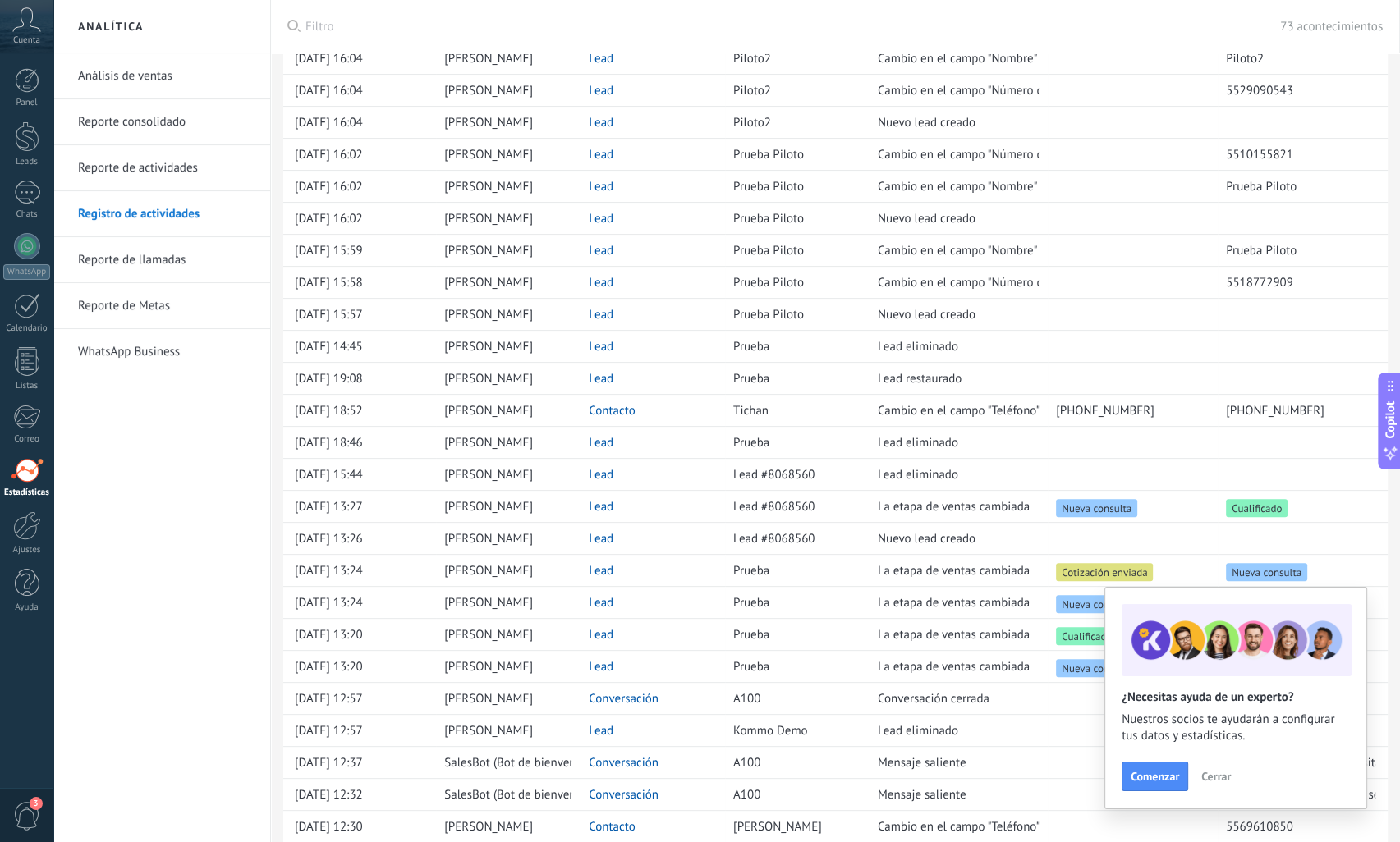
click at [164, 163] on link "Reporte de actividades" at bounding box center [165, 168] width 176 height 46
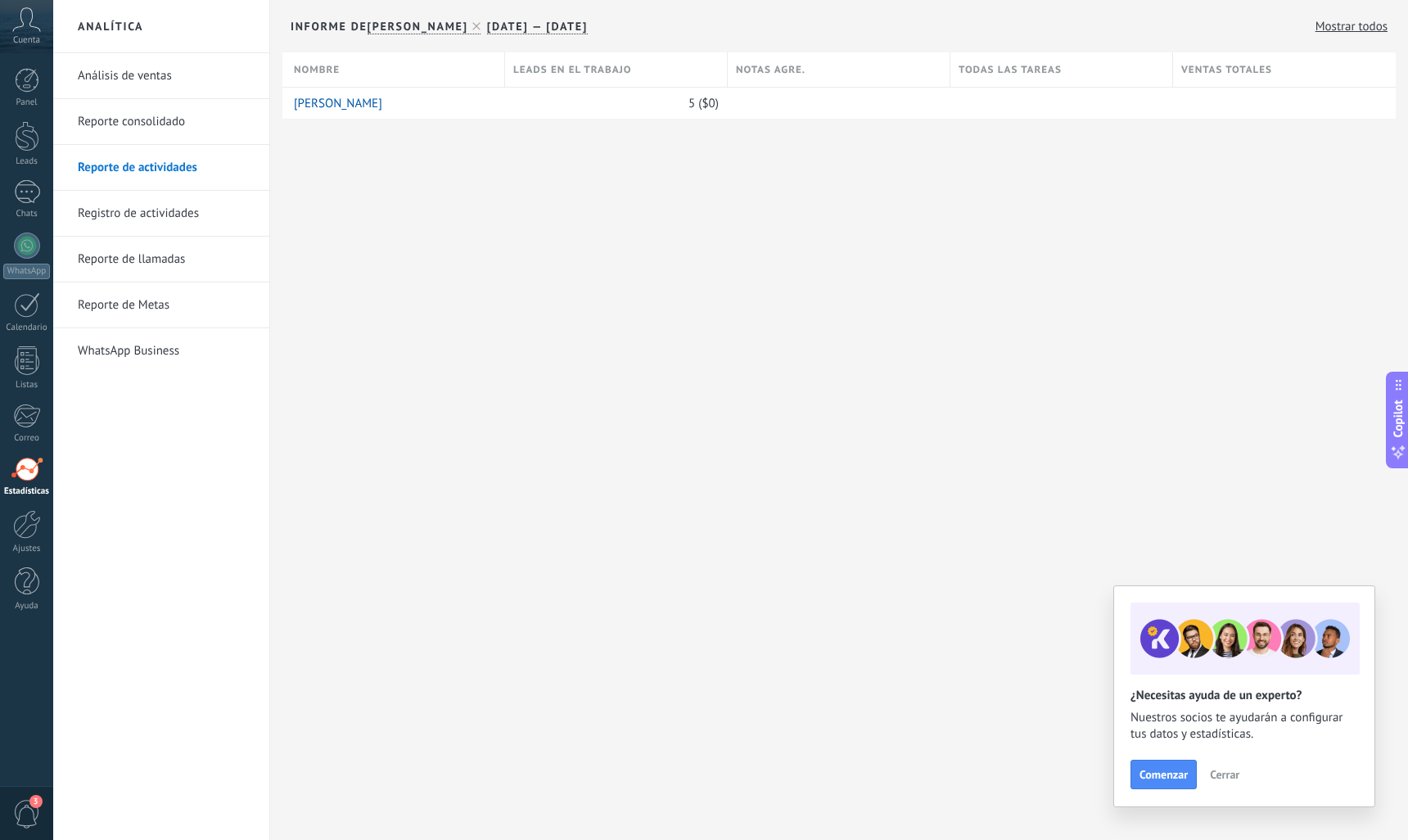
click at [145, 129] on link "Reporte consolidado" at bounding box center [165, 121] width 175 height 45
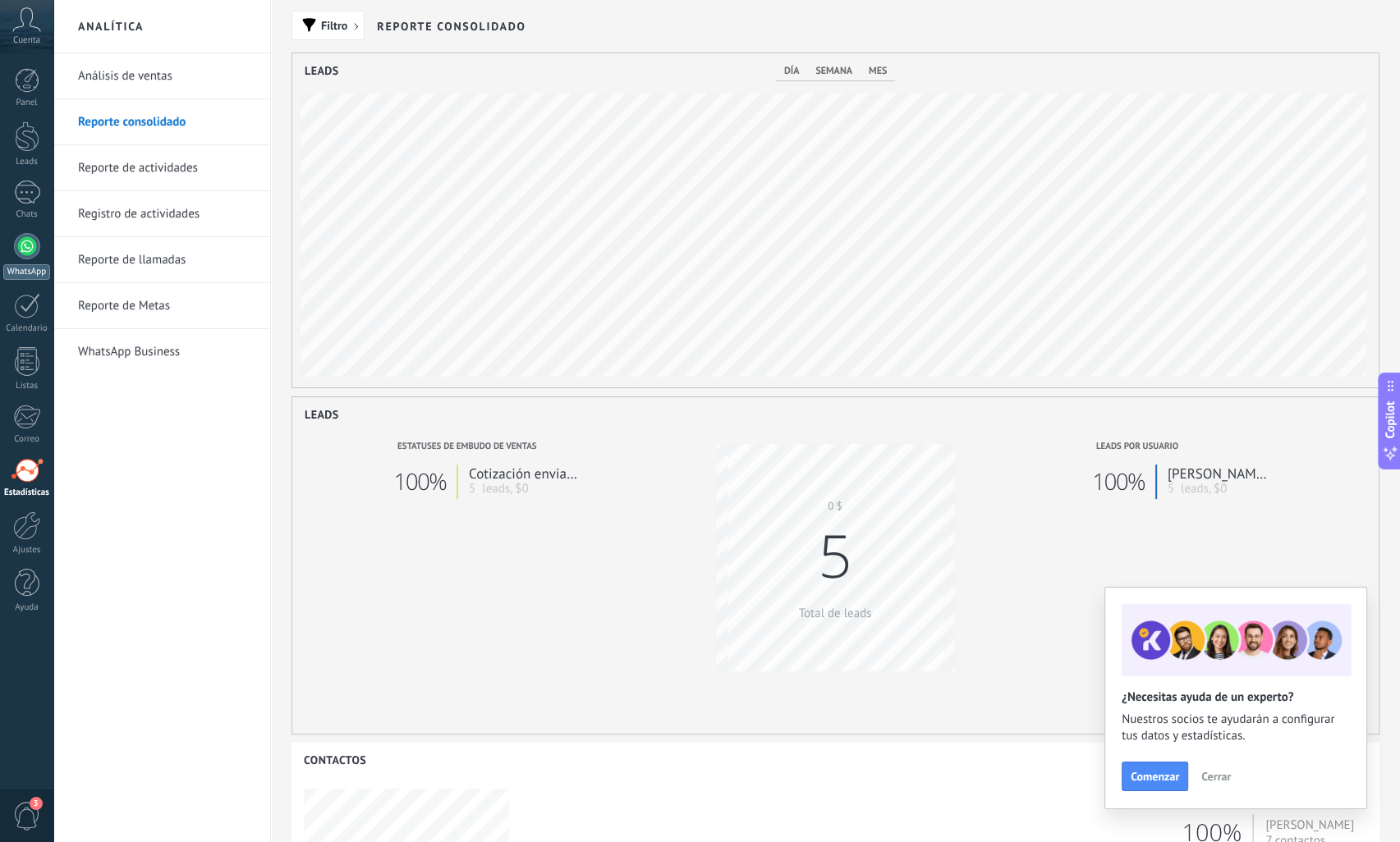
click at [36, 245] on div at bounding box center [26, 245] width 26 height 26
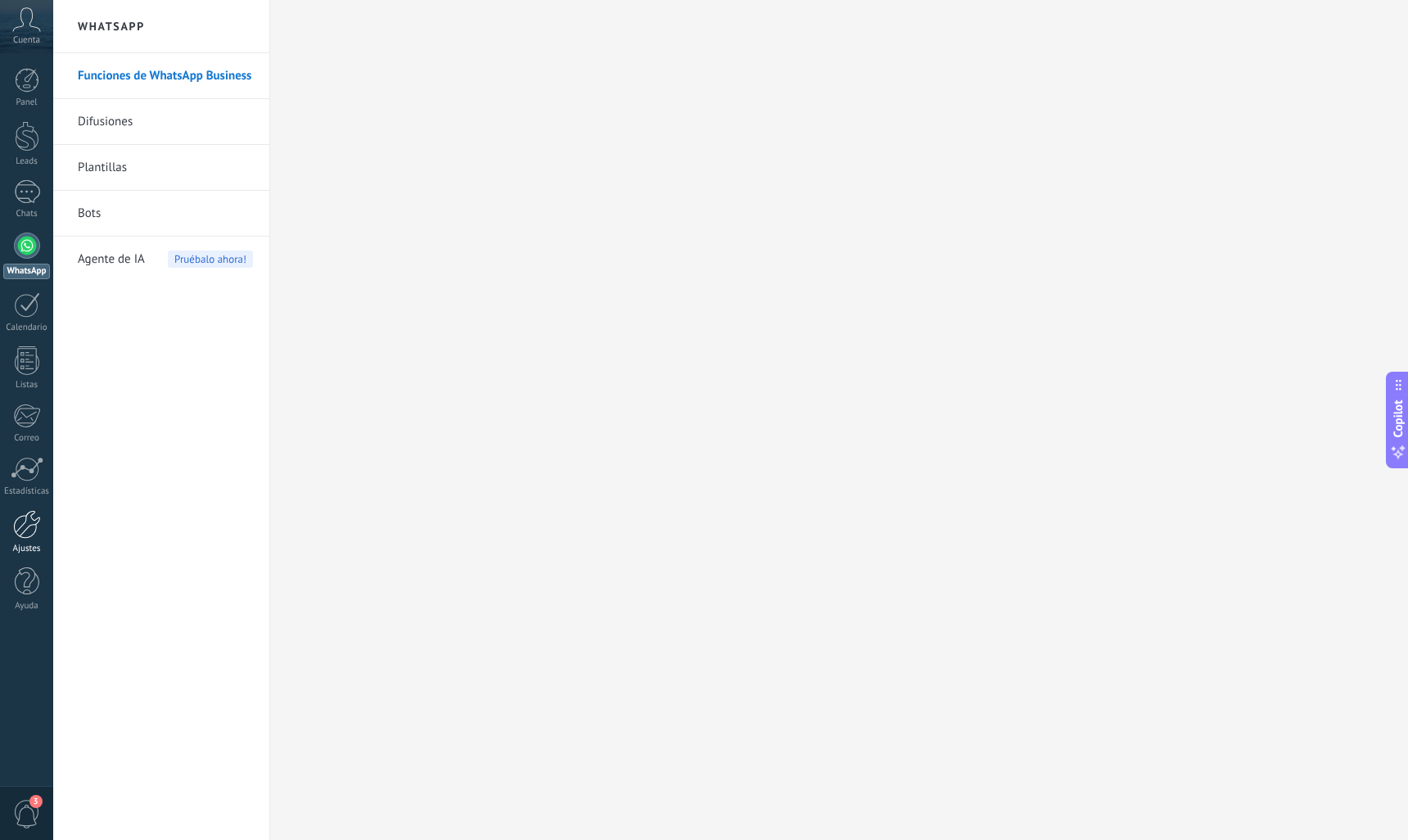
click at [19, 528] on div at bounding box center [27, 525] width 28 height 29
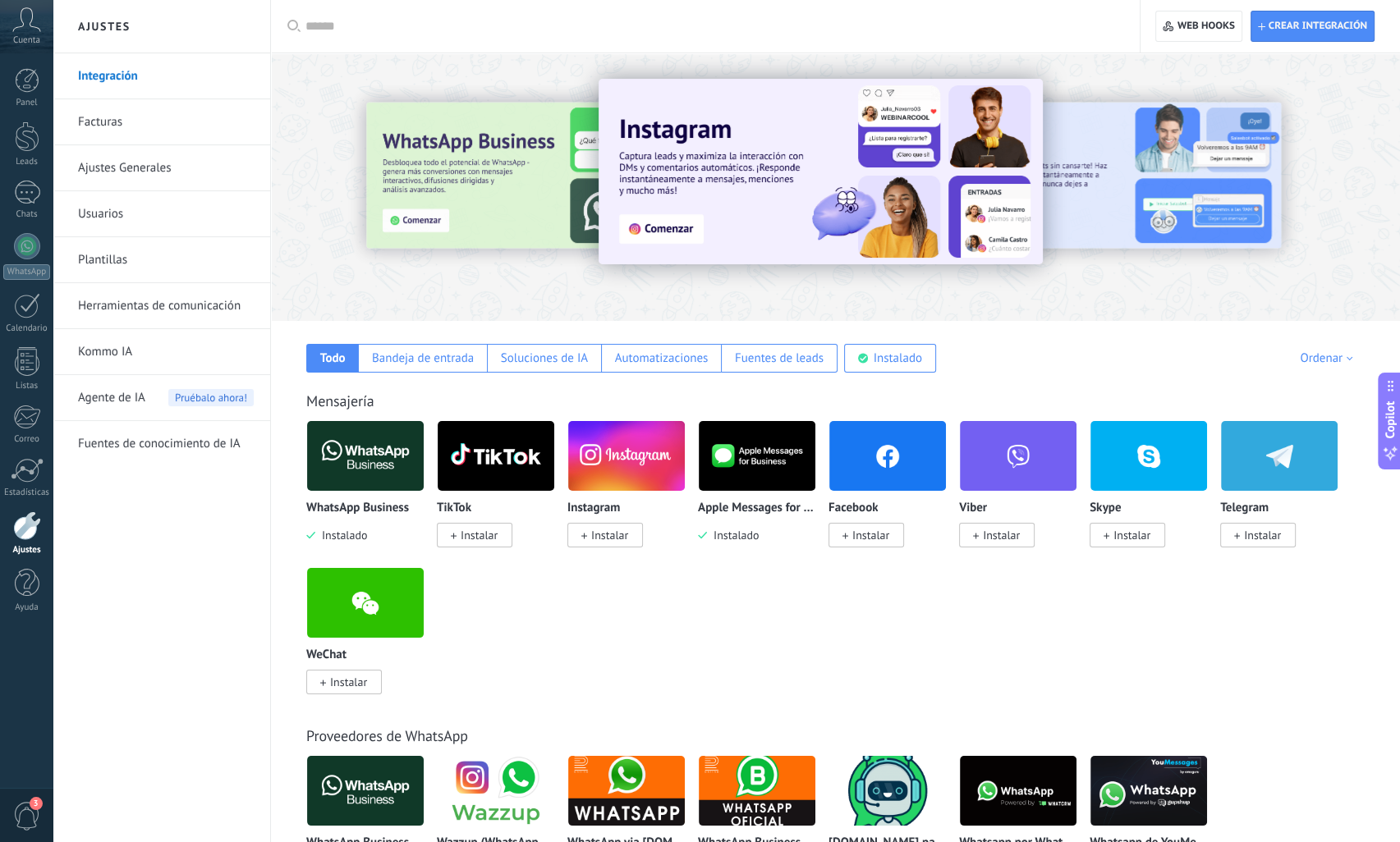
click at [114, 206] on link "Usuarios" at bounding box center [165, 213] width 176 height 46
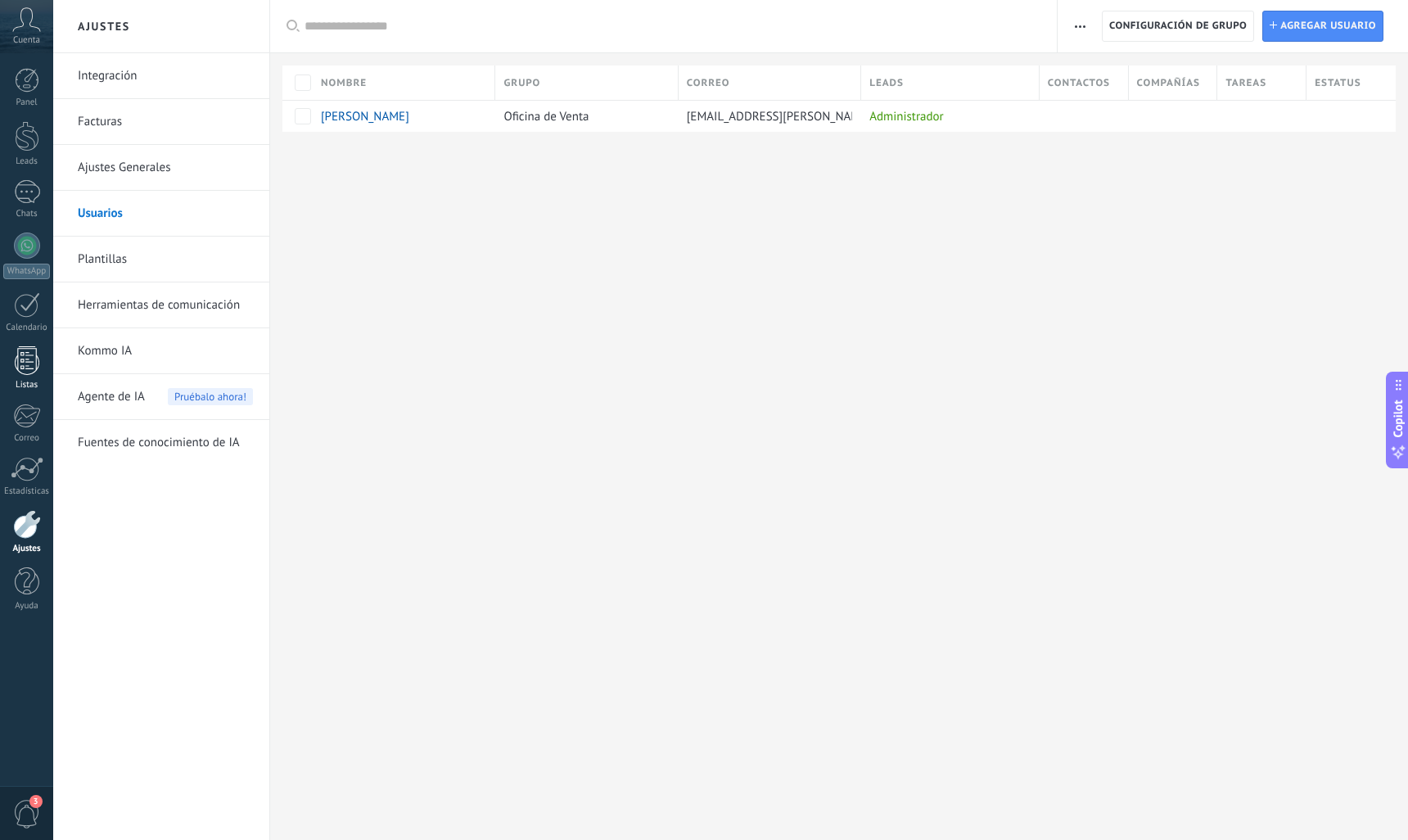
click at [29, 375] on link "Listas" at bounding box center [26, 369] width 53 height 45
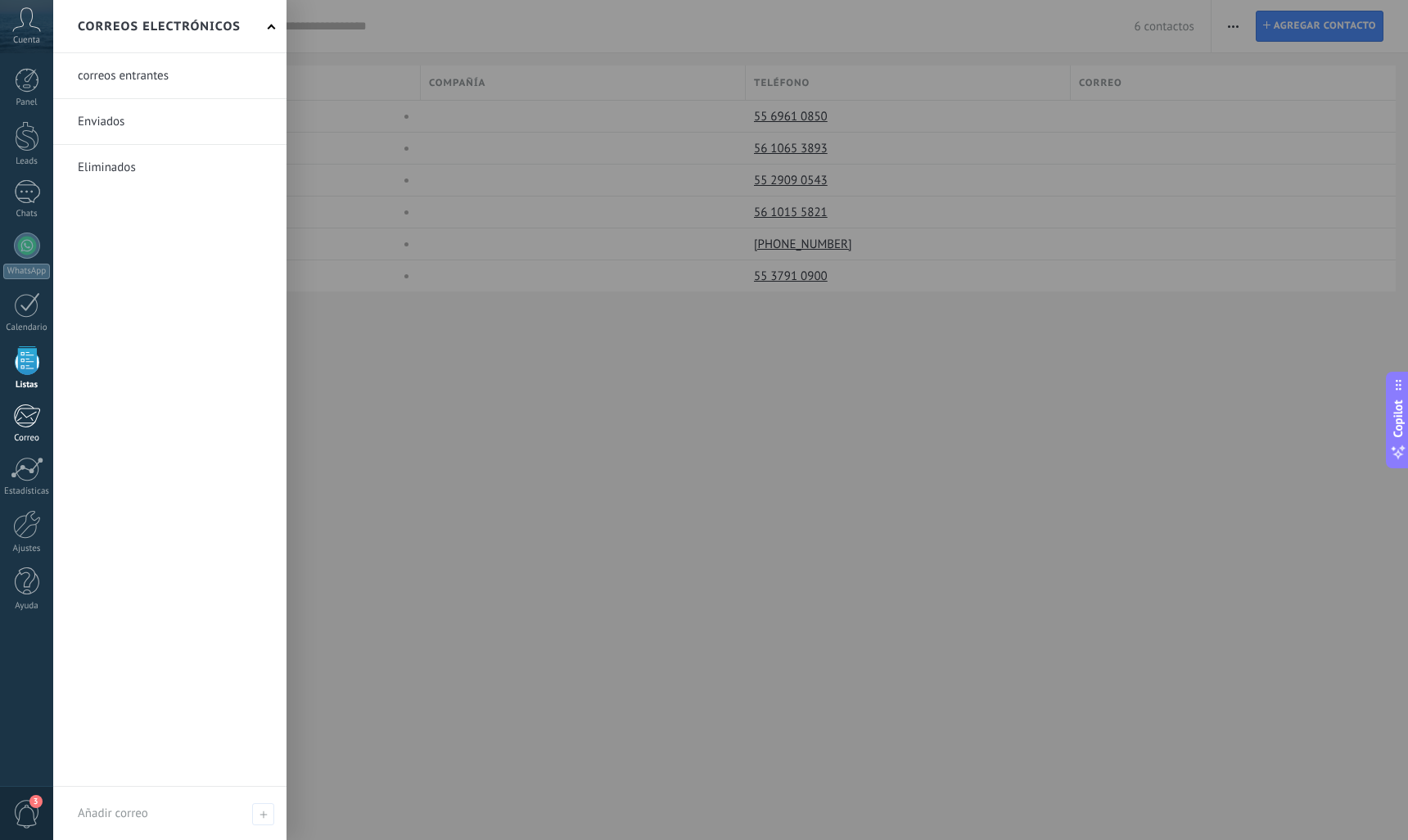
click at [31, 419] on div at bounding box center [27, 415] width 27 height 24
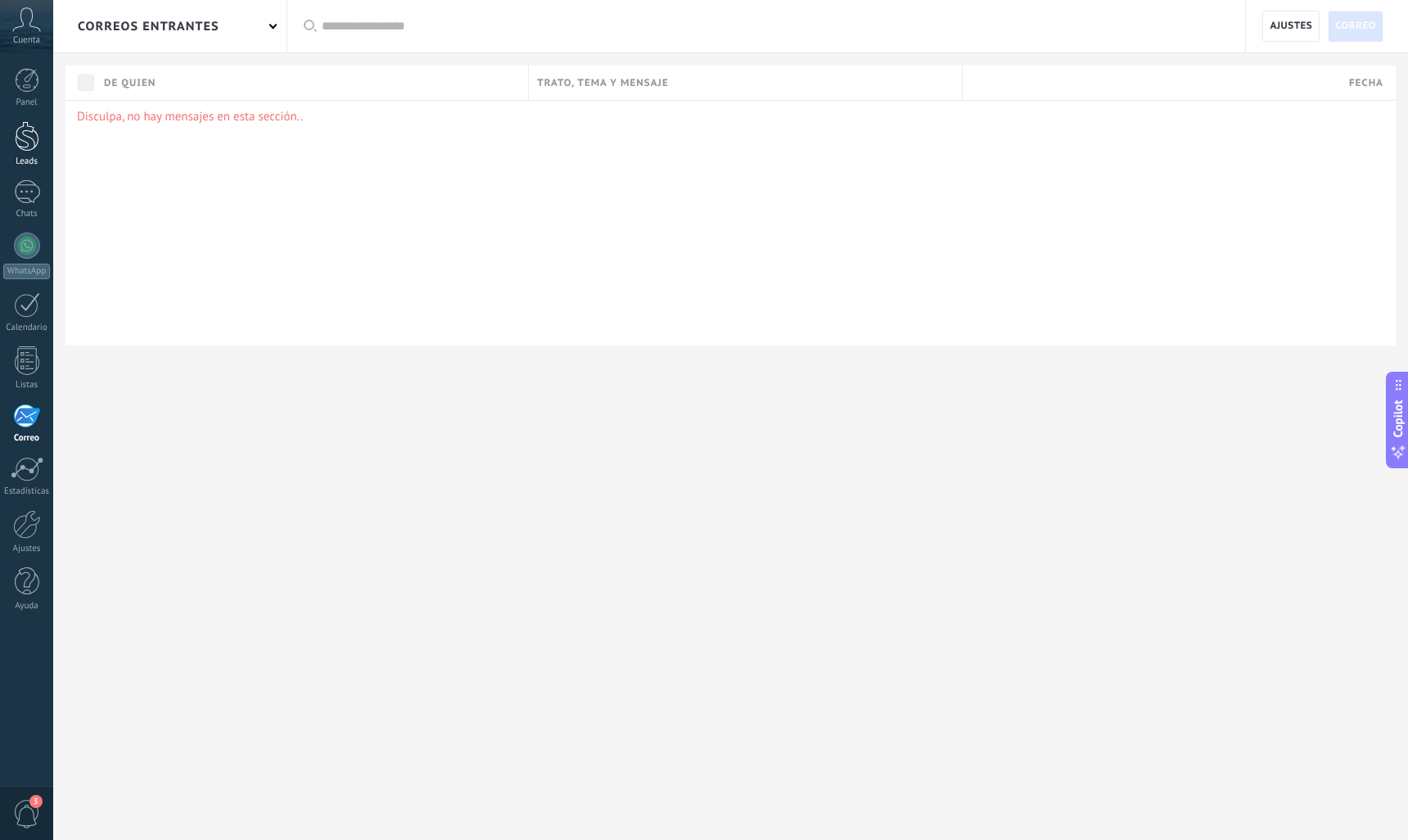
click at [25, 143] on div at bounding box center [26, 135] width 24 height 30
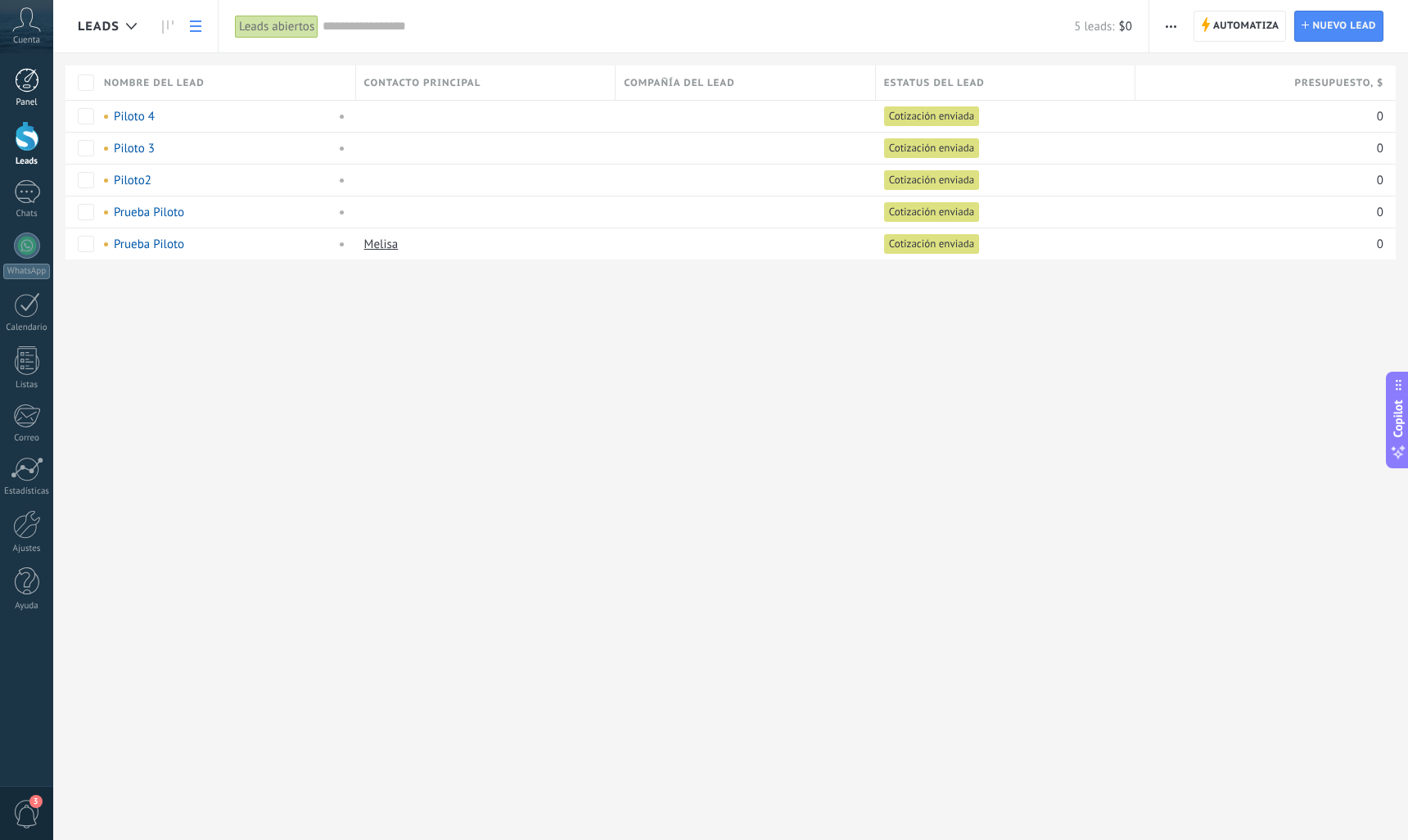
click at [33, 88] on div at bounding box center [26, 79] width 24 height 24
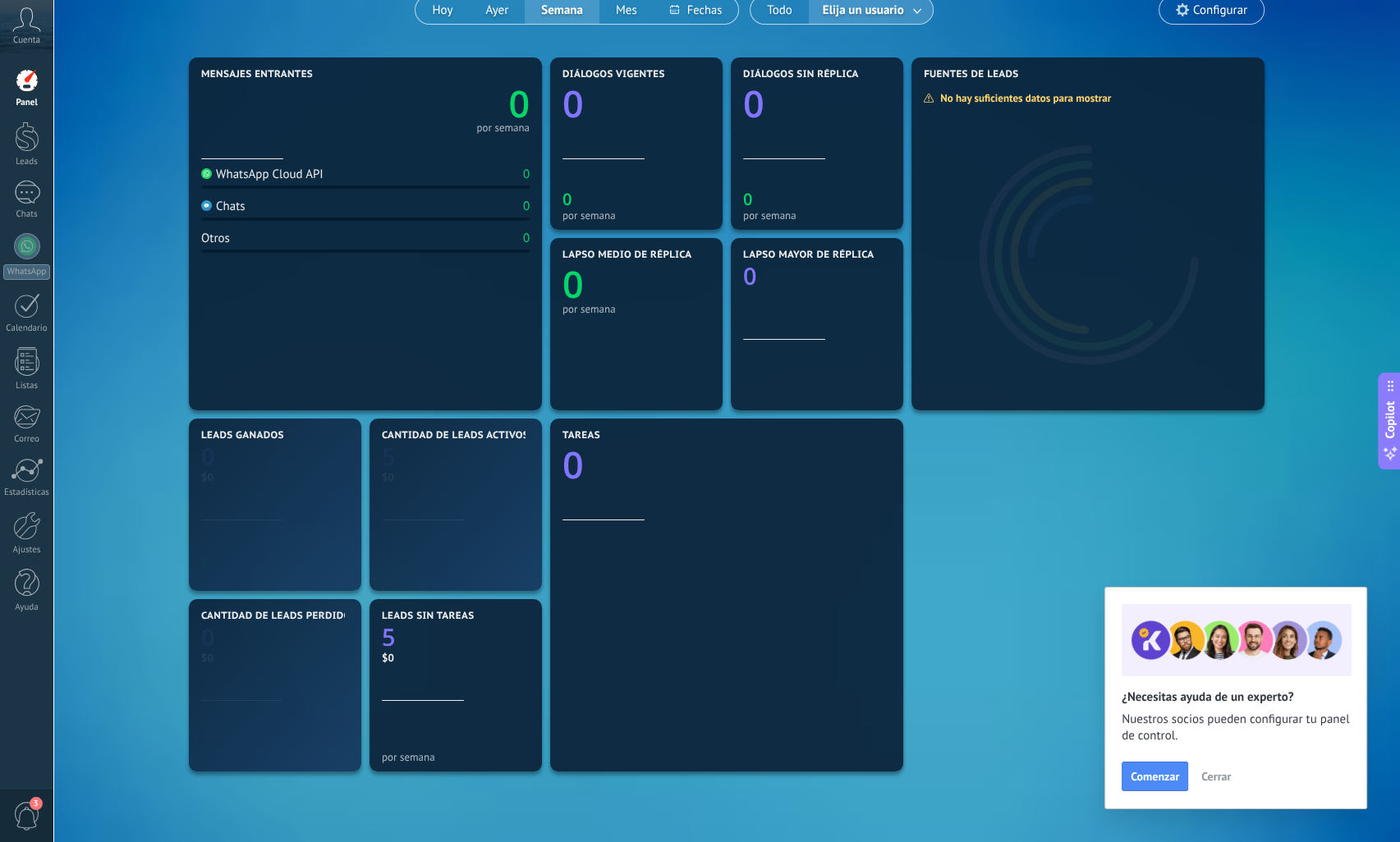
scroll to position [246, 0]
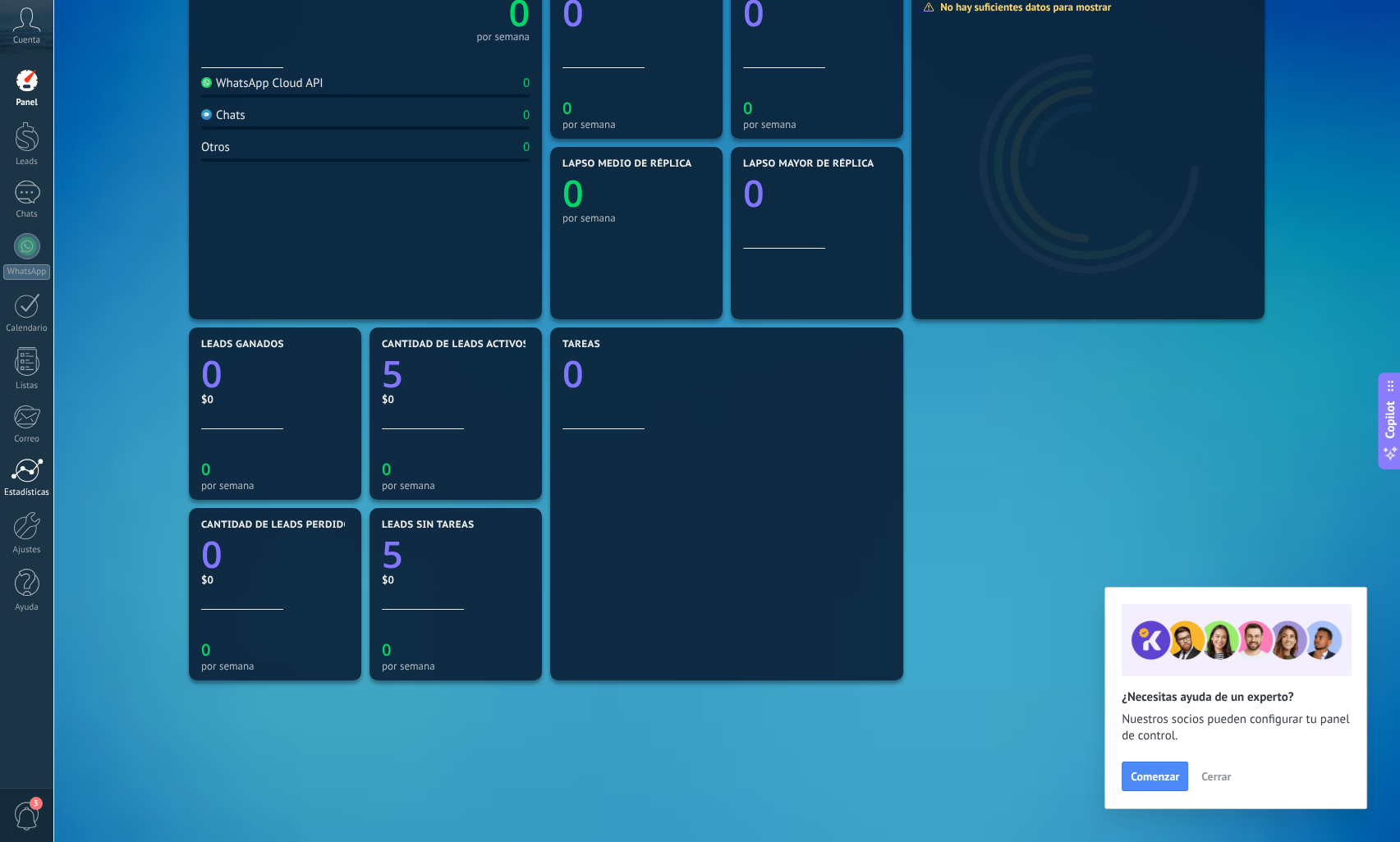
click at [28, 477] on div at bounding box center [27, 470] width 33 height 24
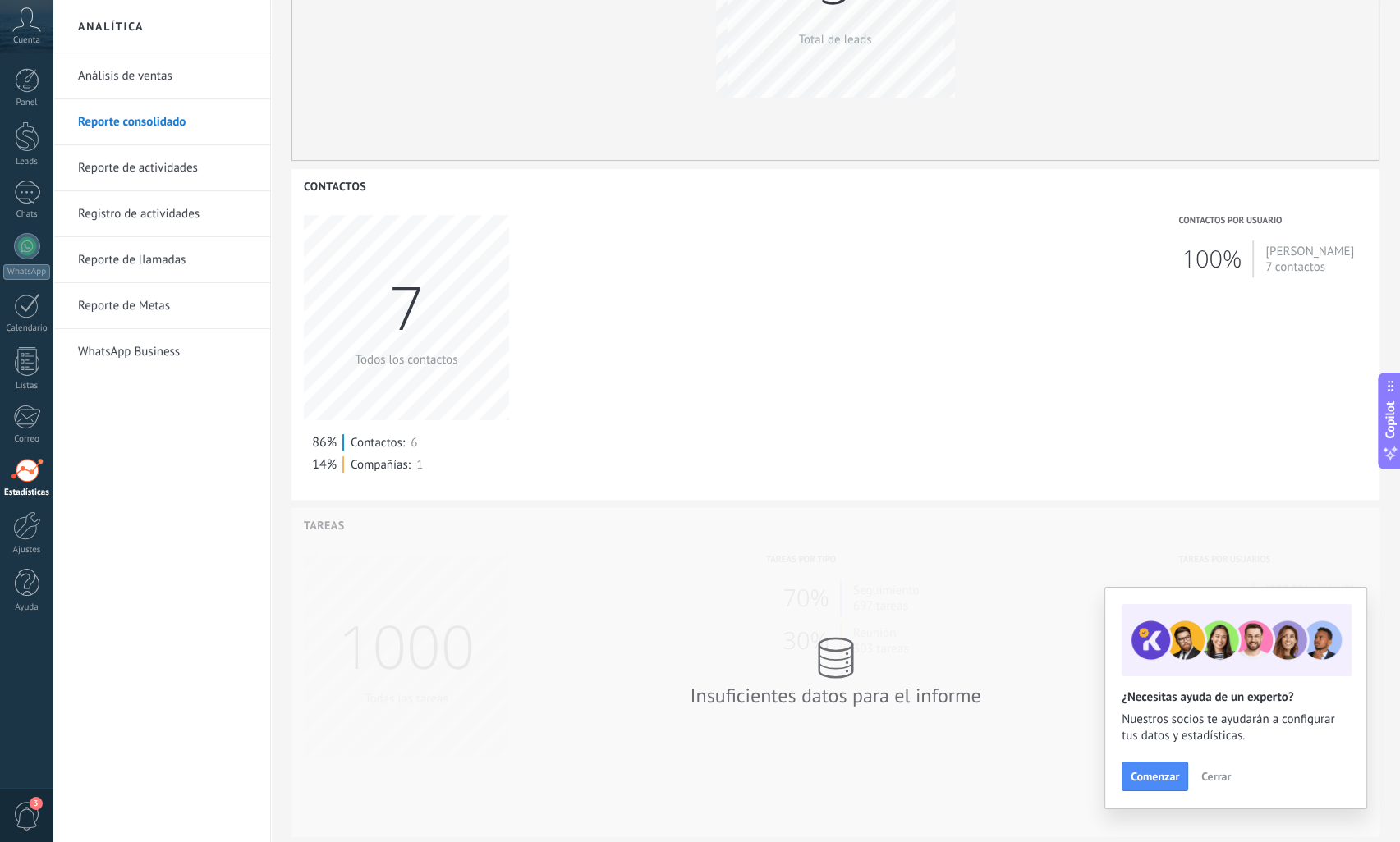
scroll to position [621, 0]
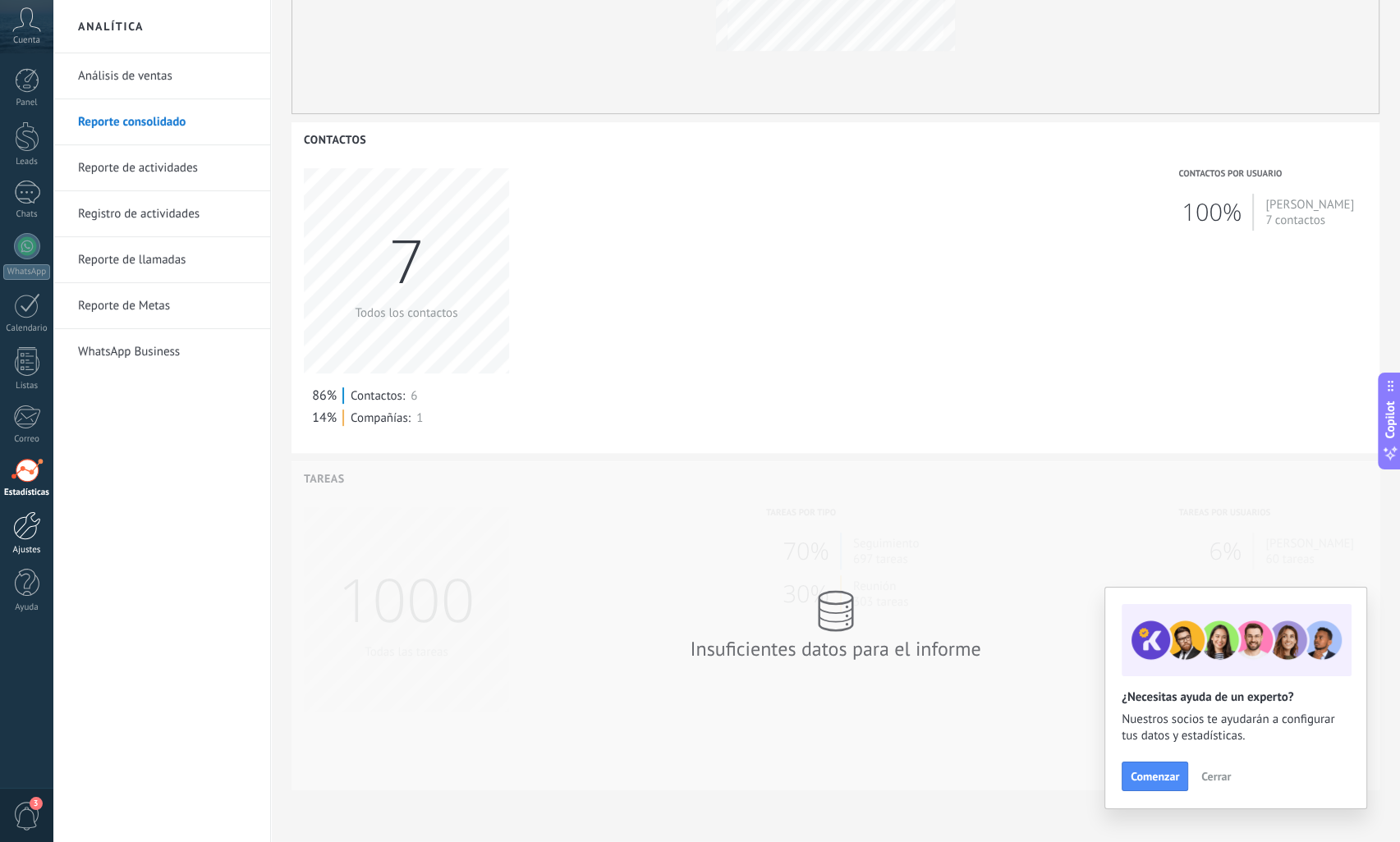
click at [19, 532] on div at bounding box center [27, 526] width 28 height 29
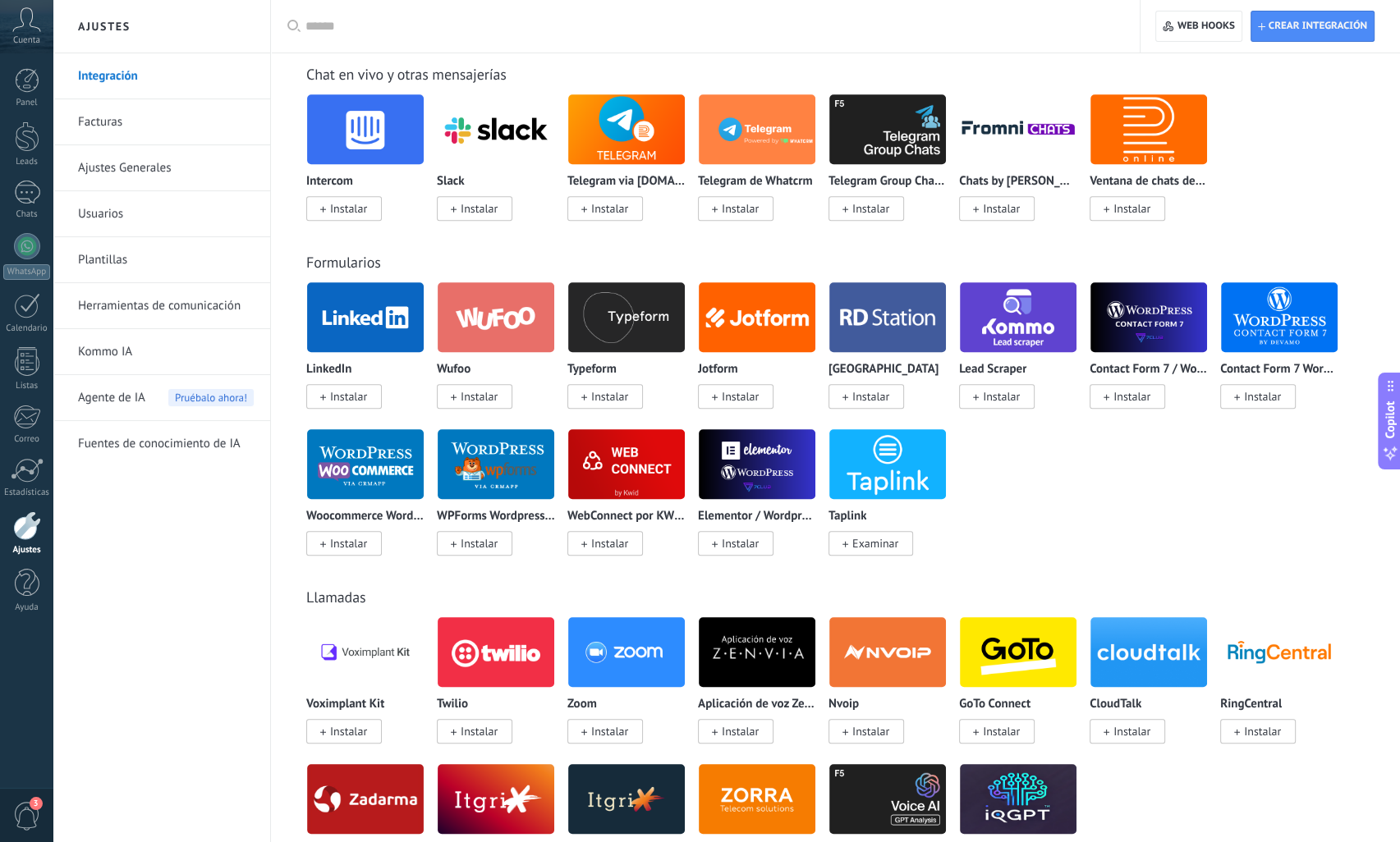
scroll to position [1067, 0]
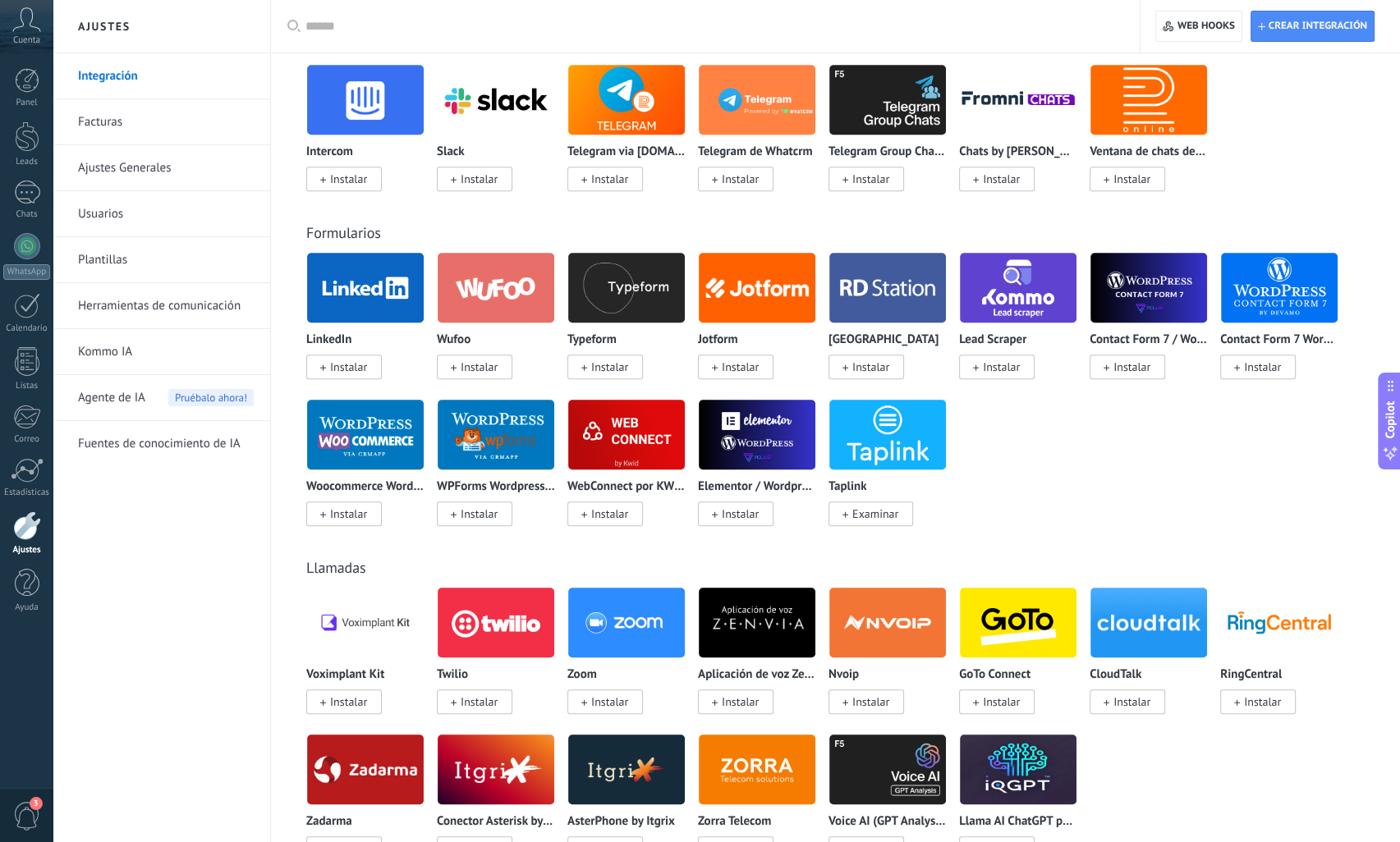
click at [145, 449] on link "Fuentes de conocimiento de IA" at bounding box center [165, 443] width 176 height 46
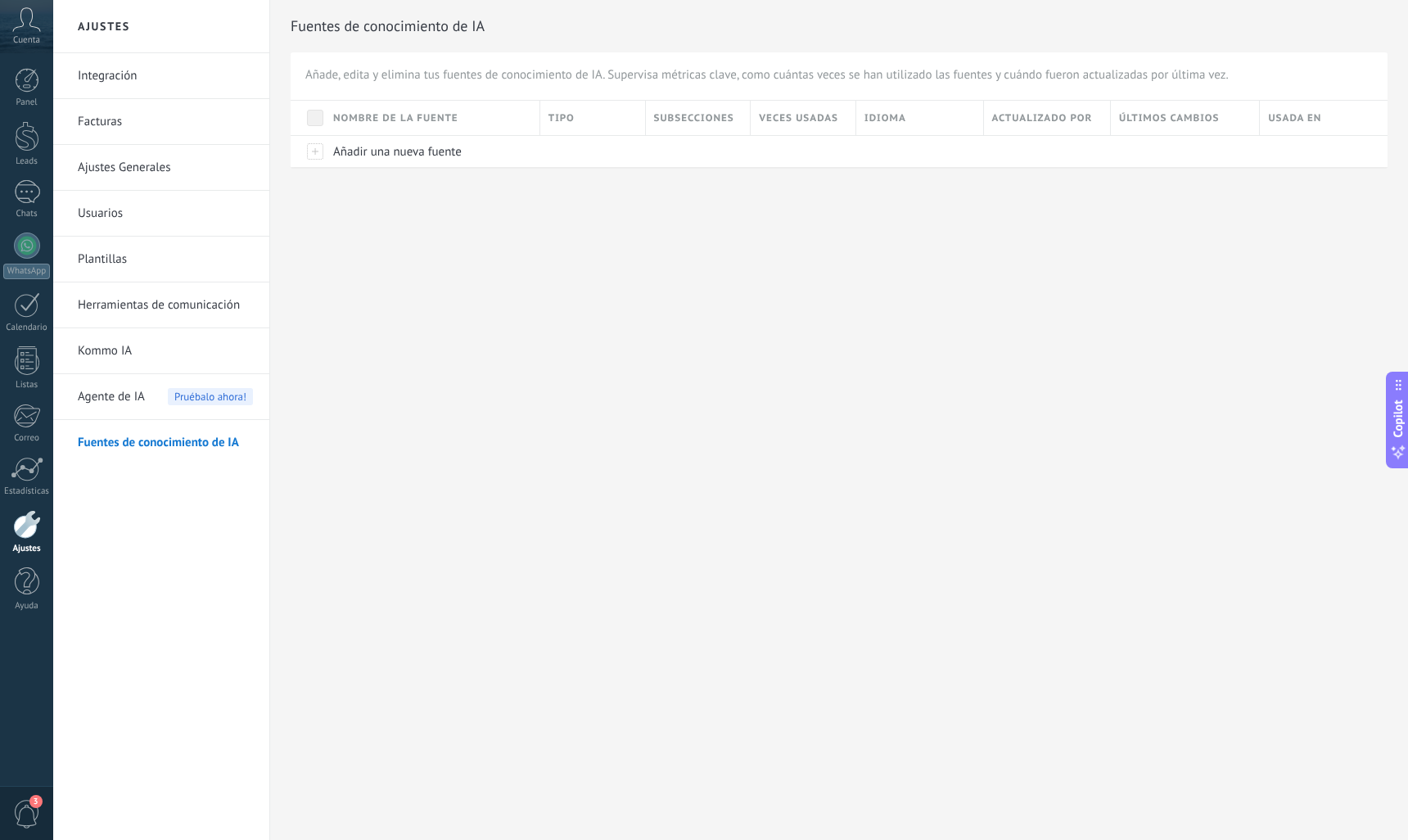
click at [101, 398] on span "Agente de IA" at bounding box center [110, 397] width 67 height 45
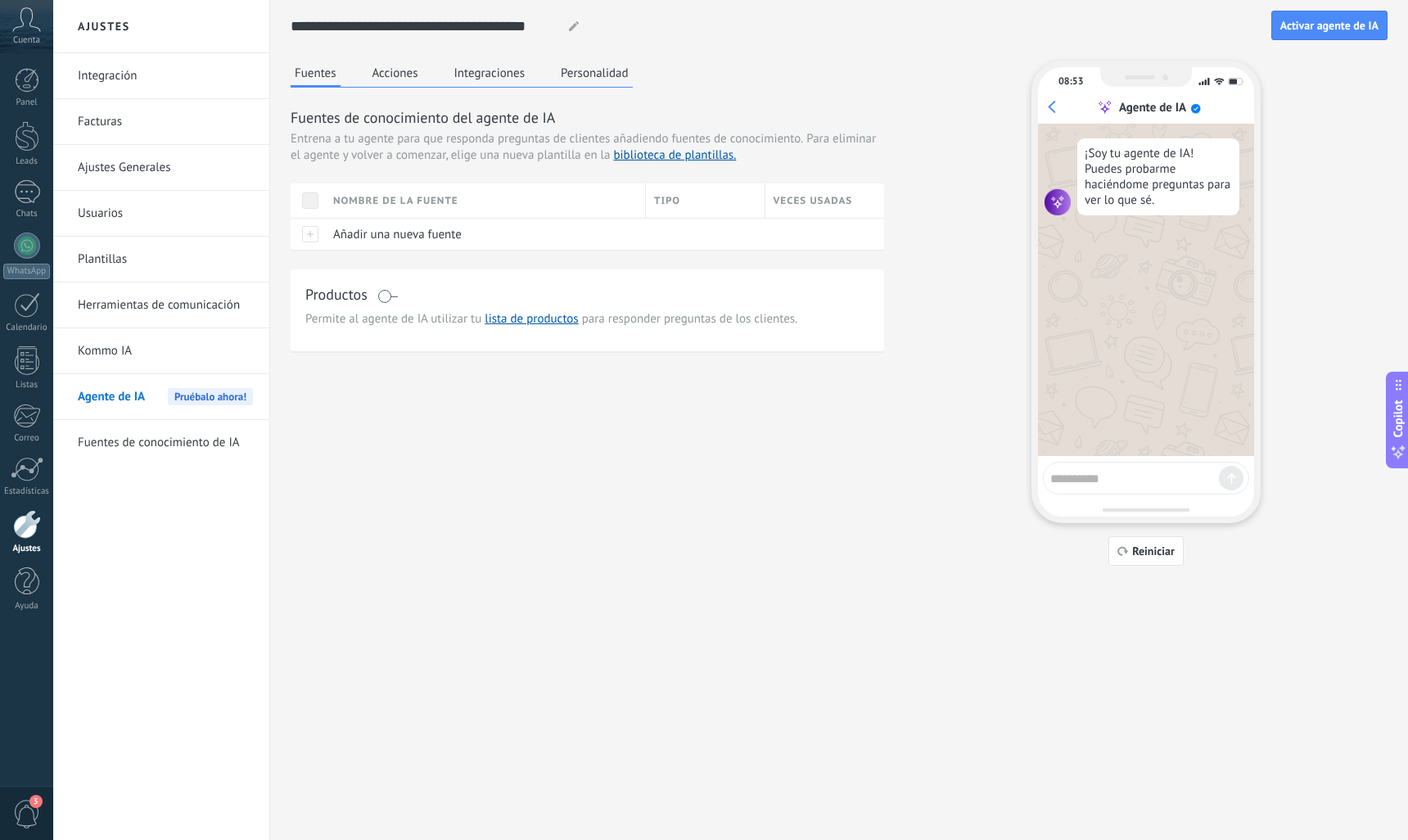
click at [109, 348] on link "Kommo IA" at bounding box center [165, 350] width 175 height 45
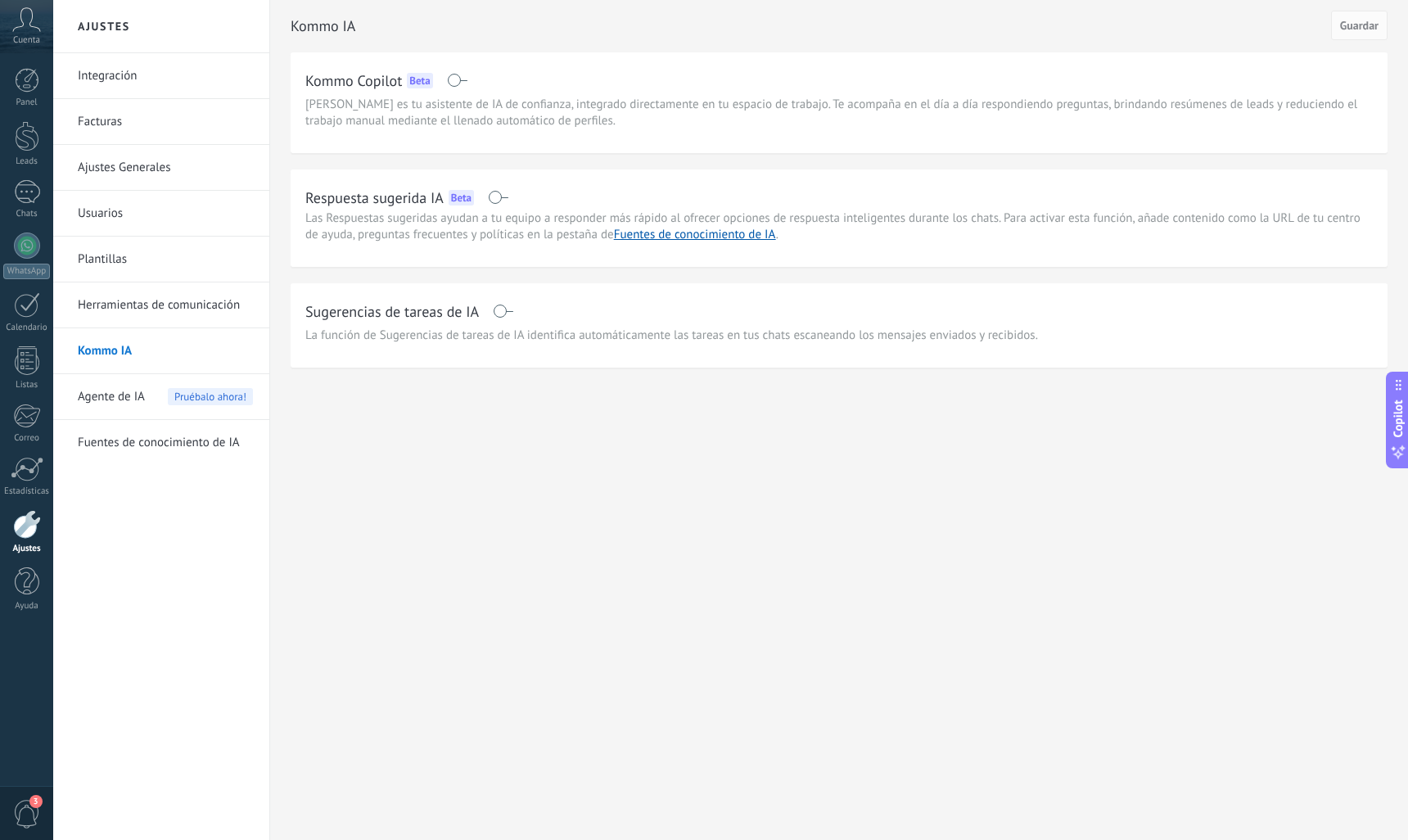
click at [102, 397] on span "Agente de IA" at bounding box center [110, 397] width 67 height 45
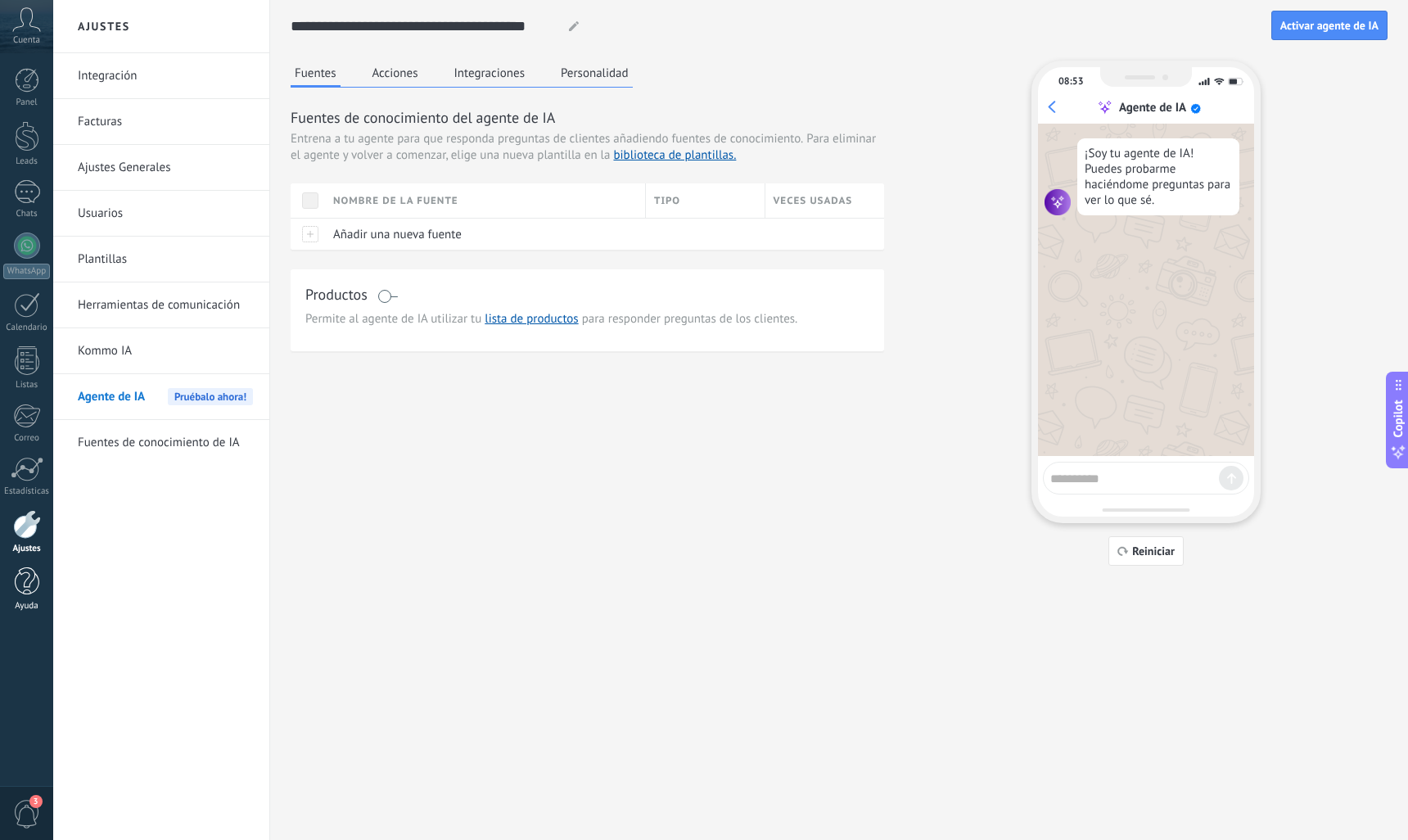
click at [25, 588] on div at bounding box center [26, 582] width 24 height 29
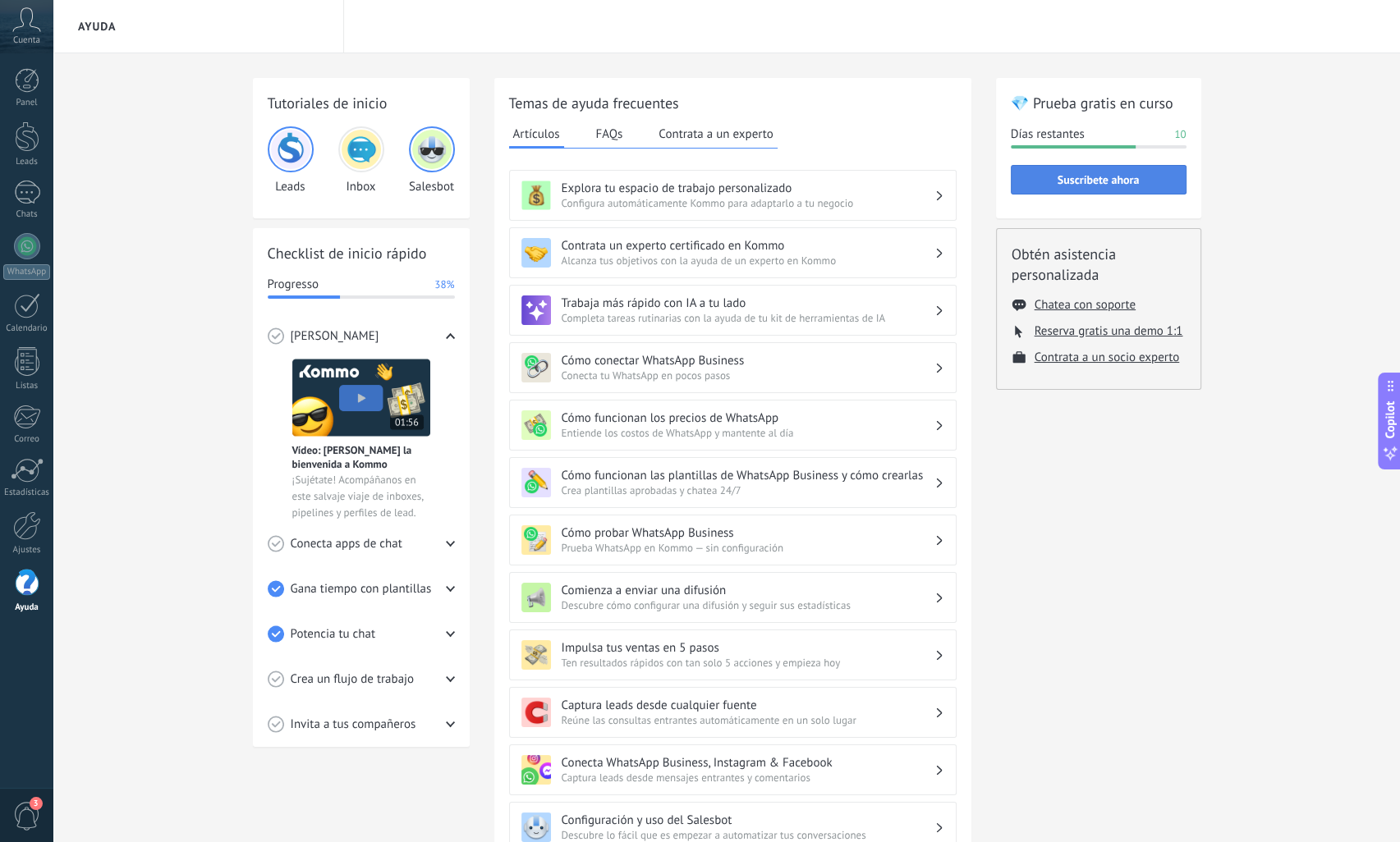
click at [1120, 183] on span "Suscríbete ahora" at bounding box center [1098, 179] width 82 height 12
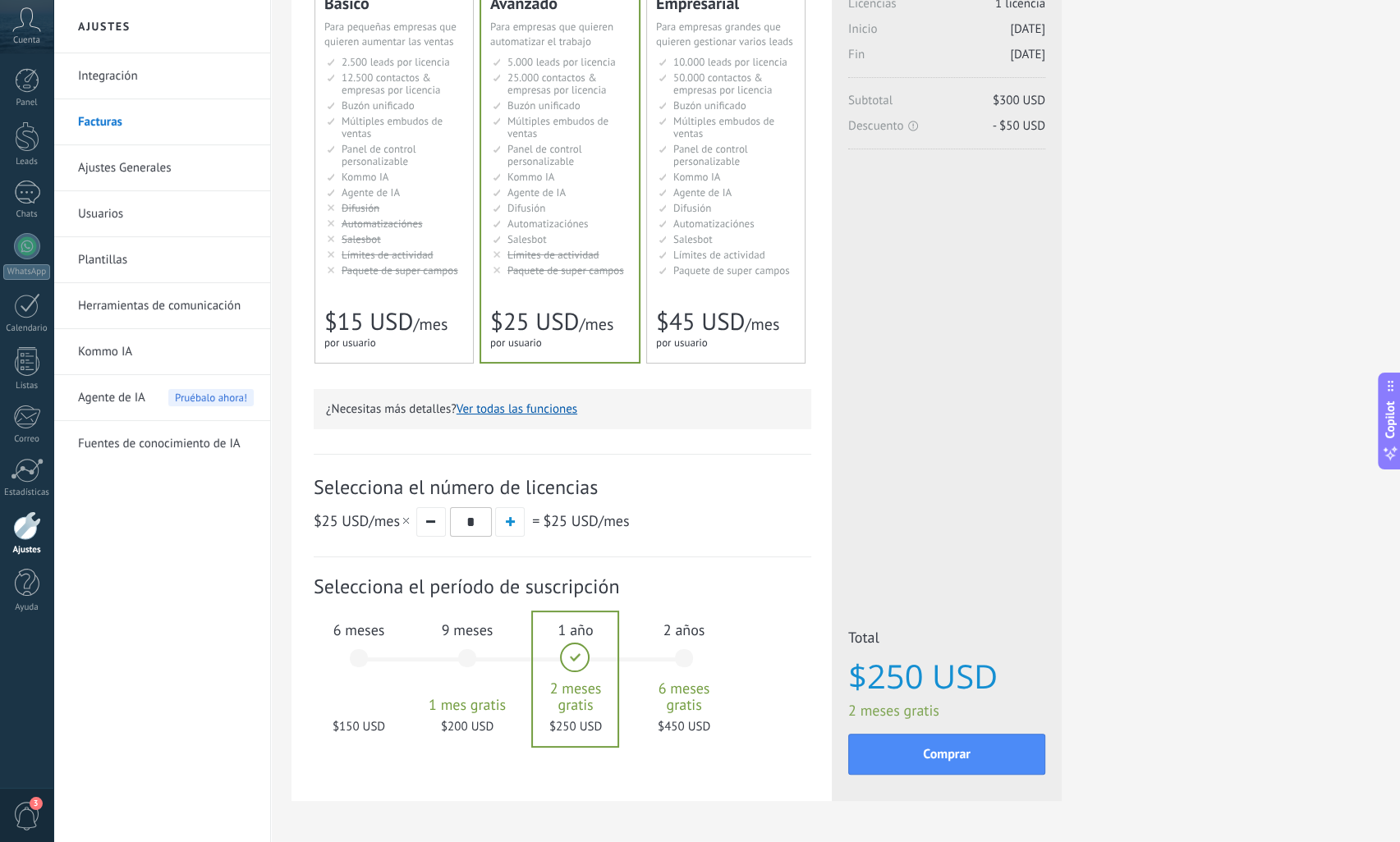
scroll to position [128, 0]
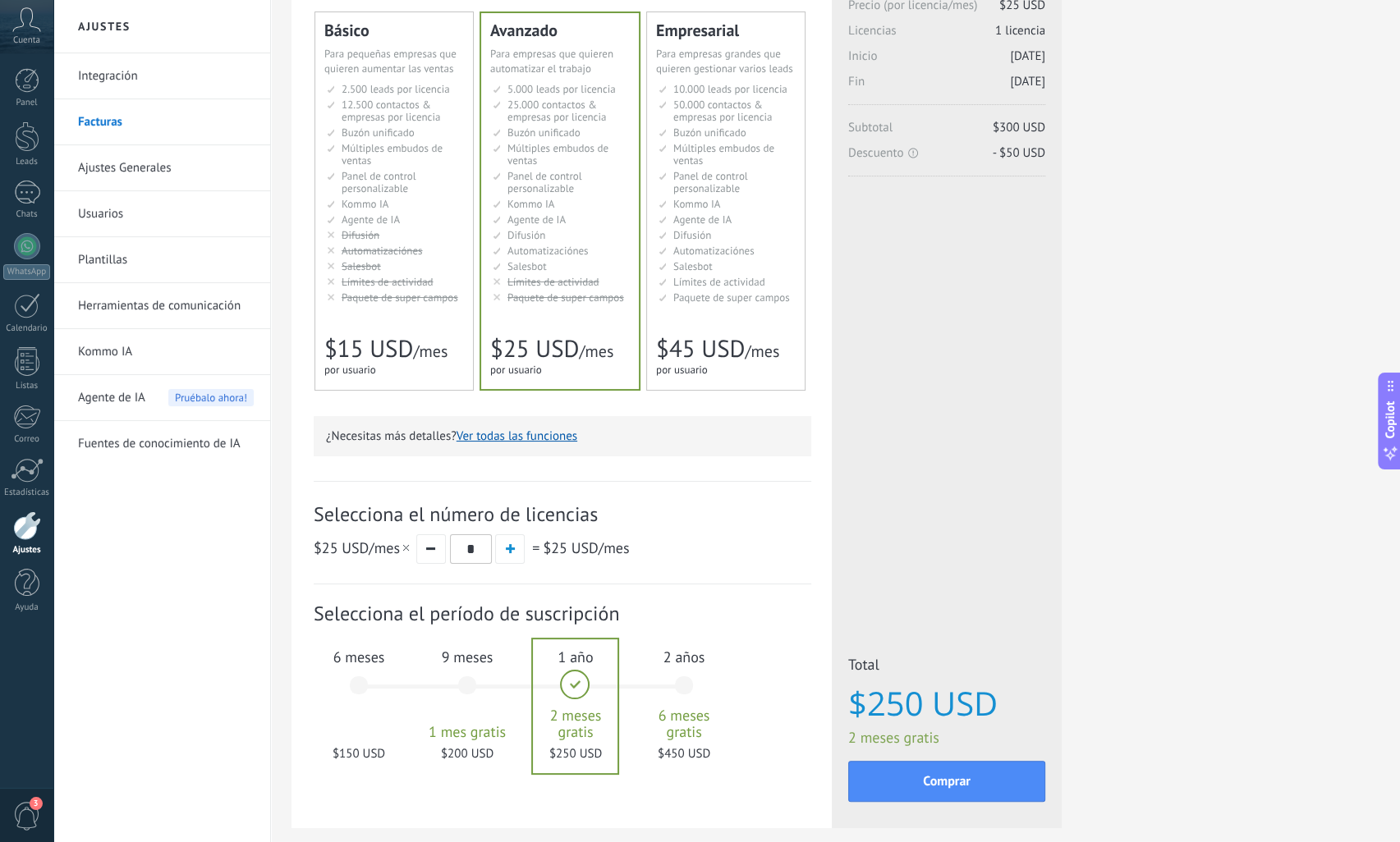
click at [711, 308] on div "Empresarial Для оптимизации процессов в крупной корпорации For large businesses…" at bounding box center [726, 201] width 157 height 377
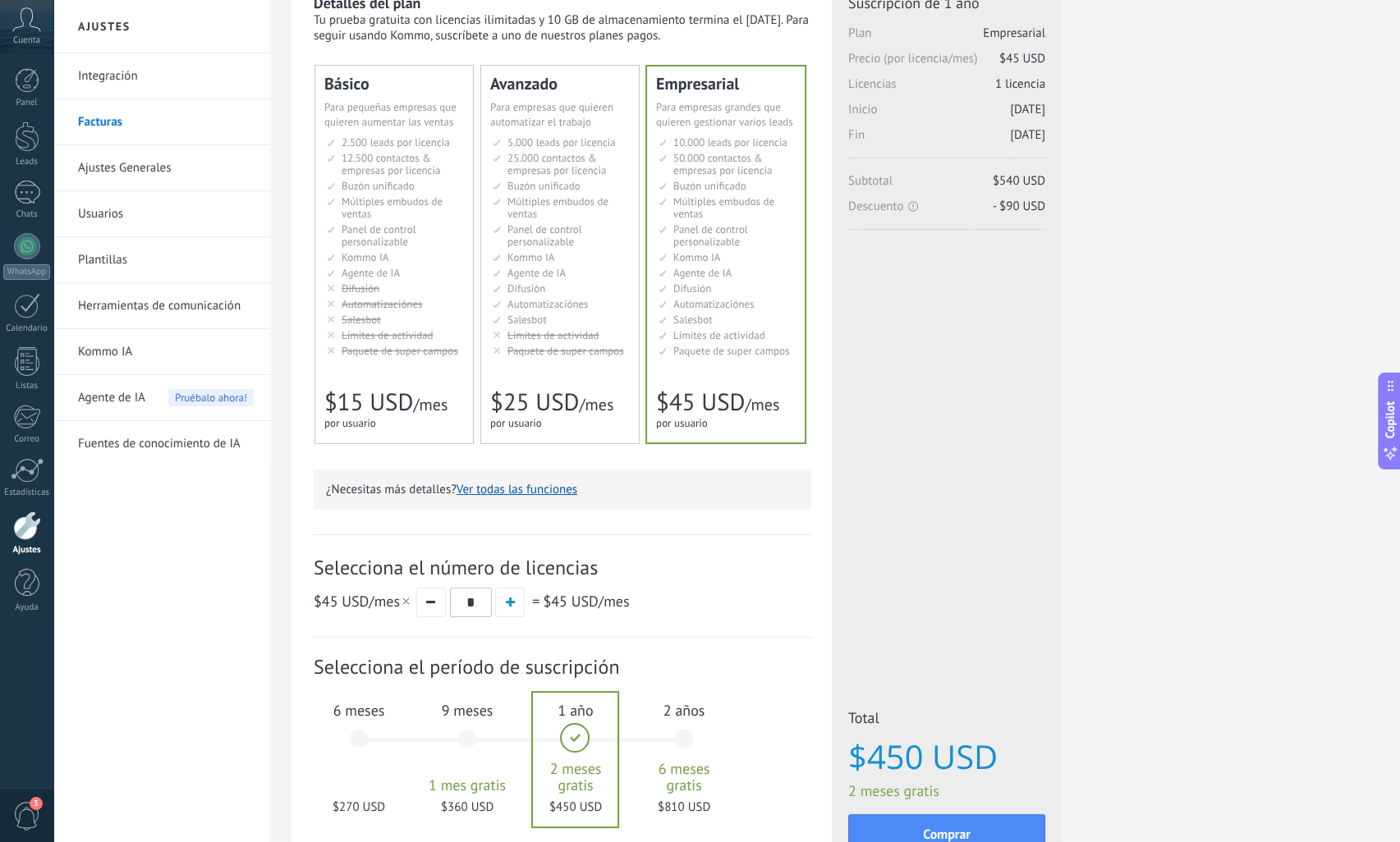
scroll to position [210, 0]
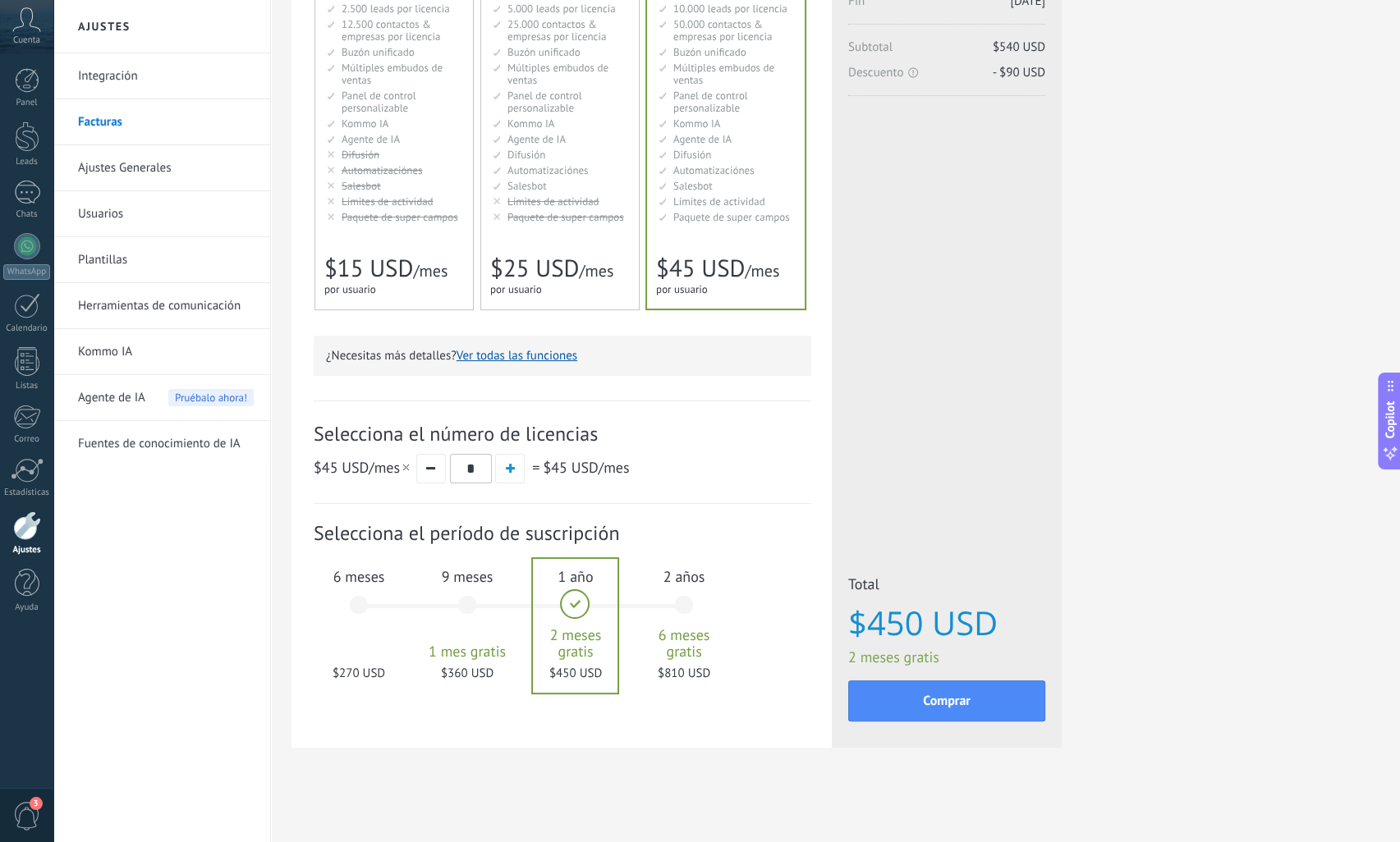
click at [579, 228] on div "Avanzado Для автоматизации сделок в растущей компании For growing businesses th…" at bounding box center [560, 120] width 157 height 377
drag, startPoint x: 19, startPoint y: 208, endPoint x: 29, endPoint y: 216, distance: 12.8
click at [19, 207] on link "Chats" at bounding box center [26, 200] width 53 height 40
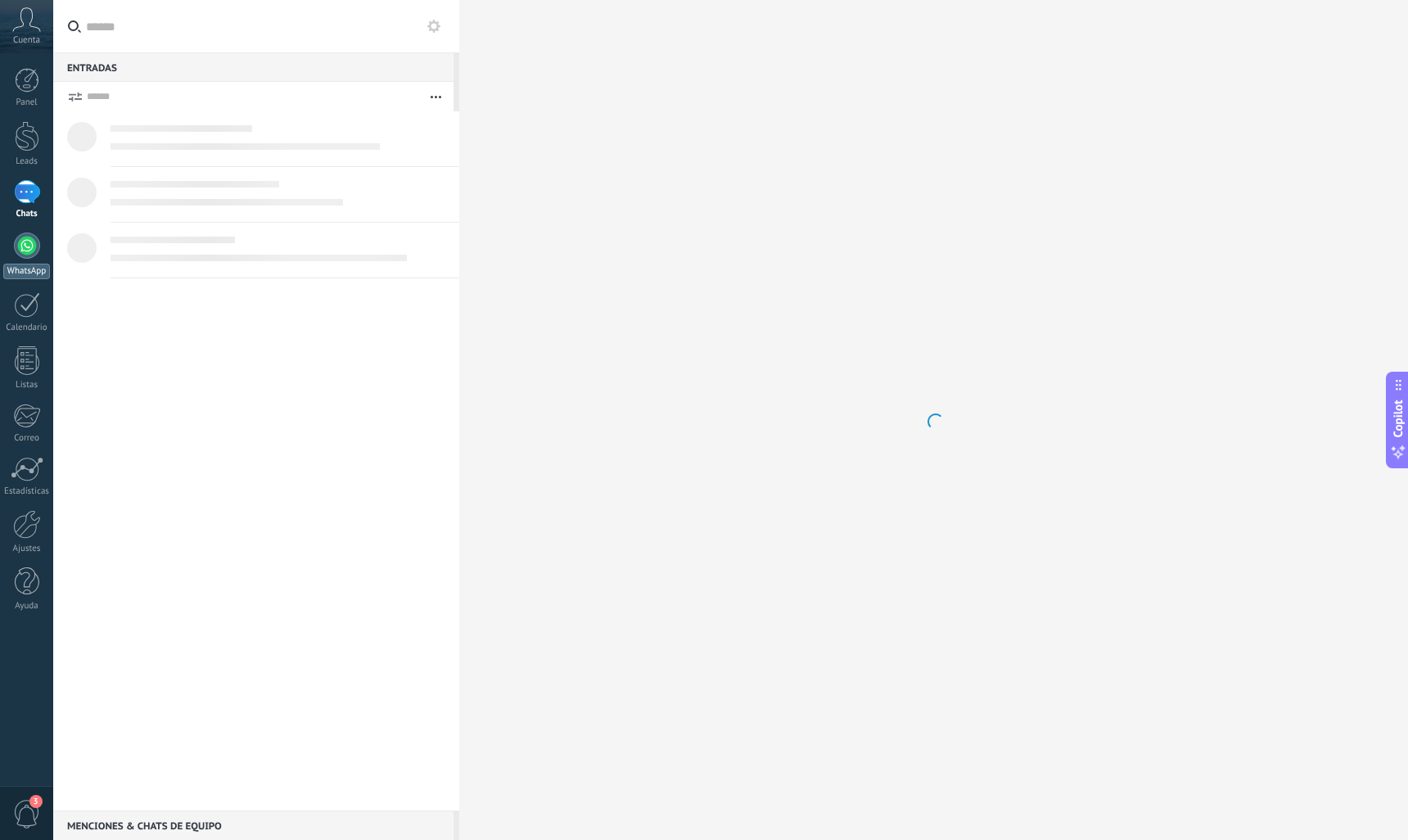
click at [33, 254] on div at bounding box center [26, 245] width 26 height 26
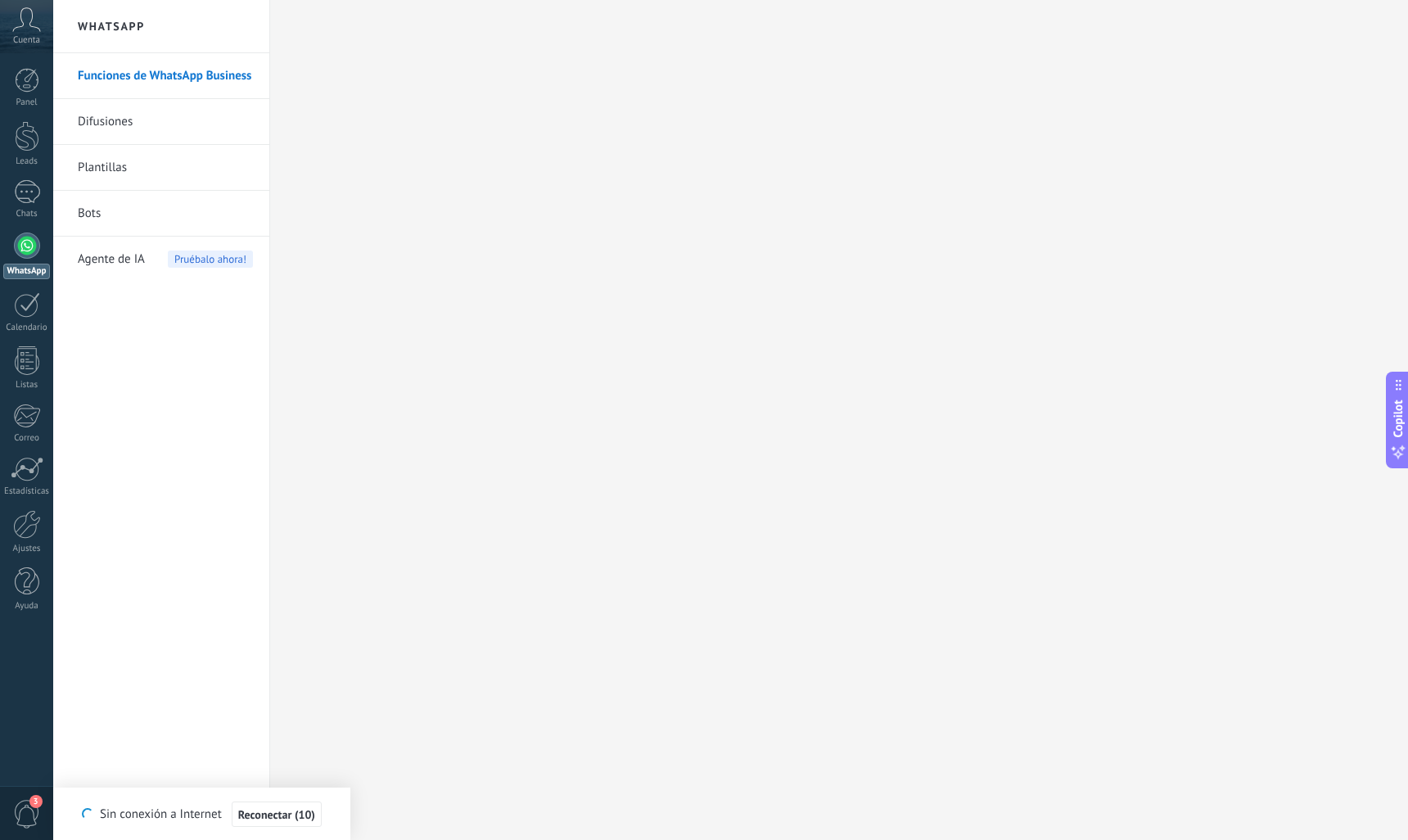
click at [123, 164] on link "Plantillas" at bounding box center [165, 167] width 175 height 45
click at [111, 172] on link "Plantillas" at bounding box center [165, 167] width 175 height 45
click at [99, 178] on link "Plantillas" at bounding box center [165, 167] width 175 height 45
click at [97, 171] on link "Plantillas" at bounding box center [165, 167] width 175 height 45
